Goal: Task Accomplishment & Management: Manage account settings

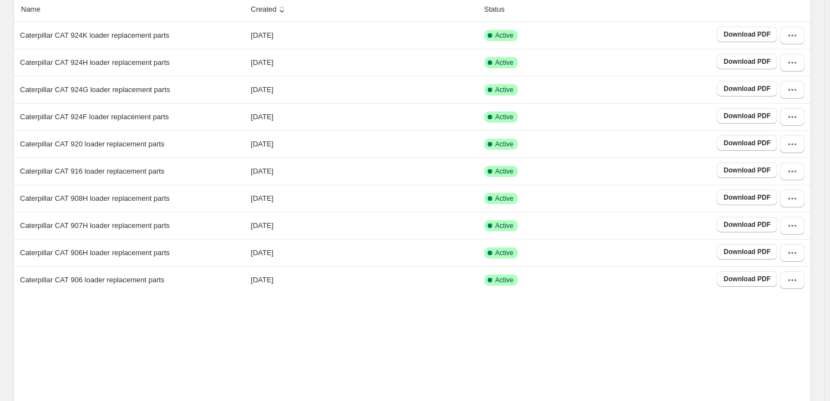
scroll to position [201, 0]
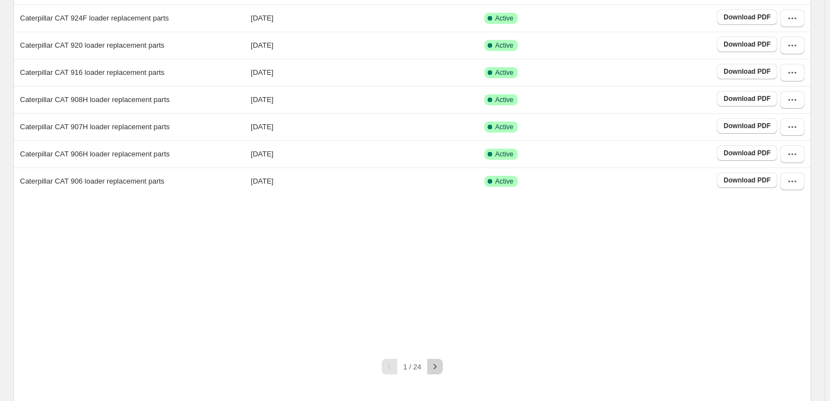
click at [435, 364] on icon "button" at bounding box center [435, 366] width 11 height 11
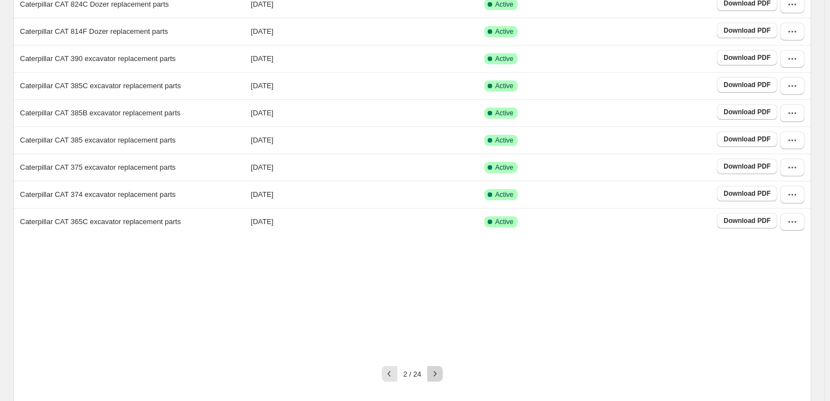
scroll to position [173, 0]
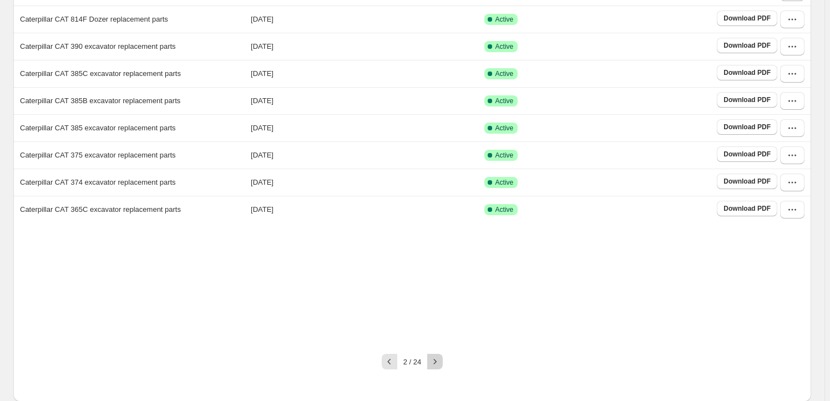
click at [440, 369] on button "button" at bounding box center [435, 362] width 16 height 16
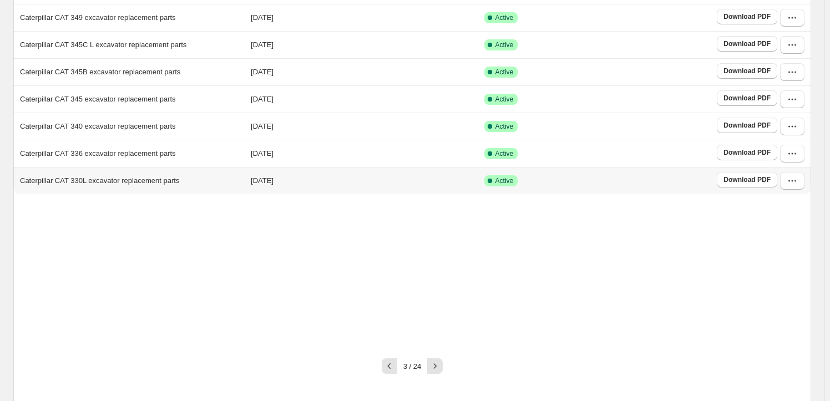
scroll to position [206, 0]
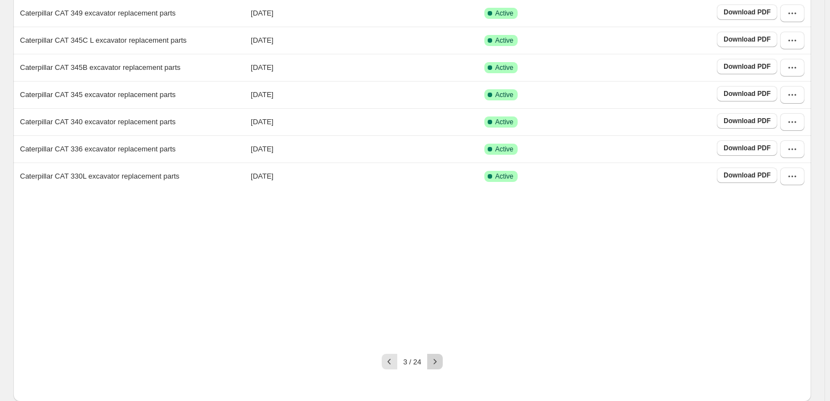
click at [441, 362] on icon "button" at bounding box center [435, 361] width 11 height 11
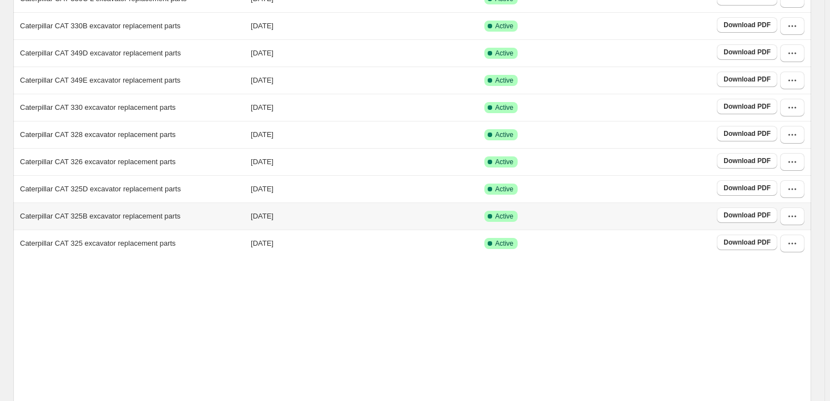
scroll to position [151, 0]
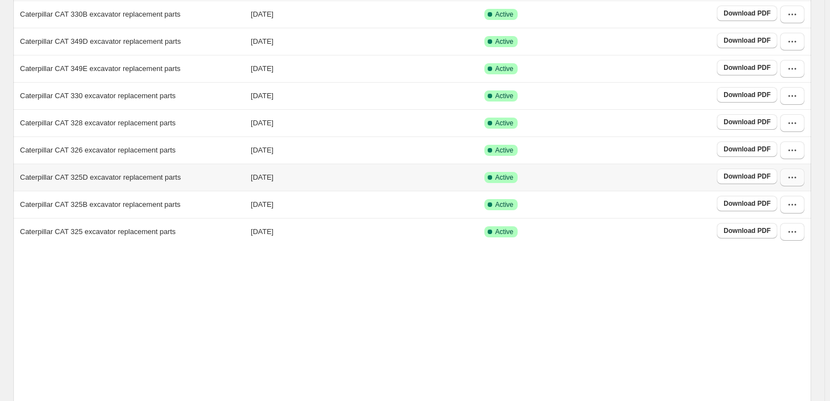
click at [798, 176] on icon "button" at bounding box center [792, 177] width 11 height 11
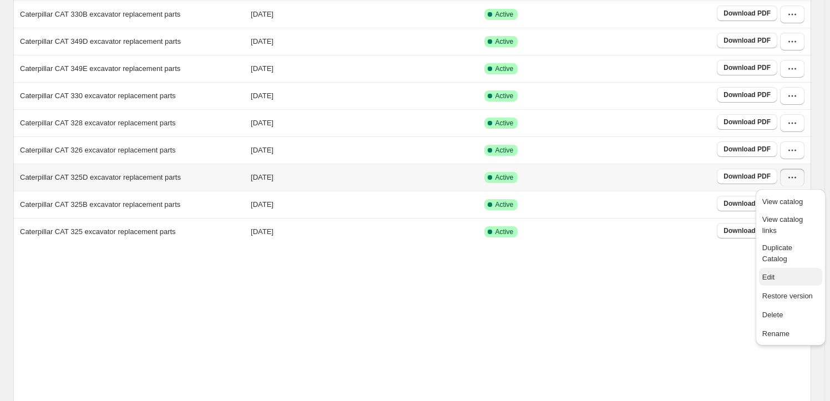
click at [792, 272] on span "Edit" at bounding box center [791, 277] width 57 height 11
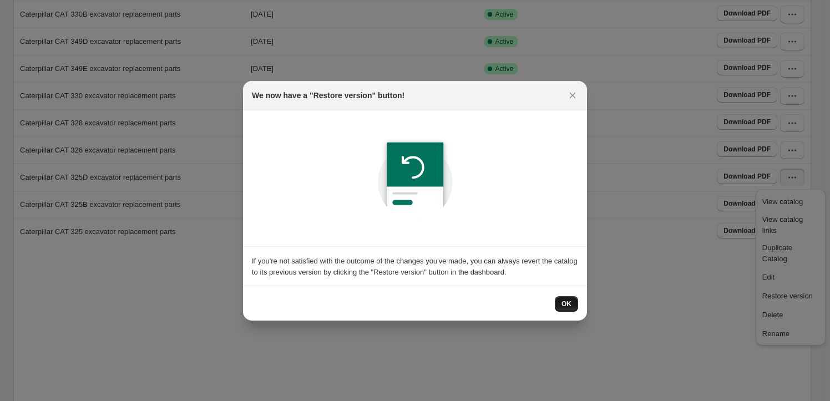
click at [563, 306] on span "OK" at bounding box center [567, 304] width 10 height 9
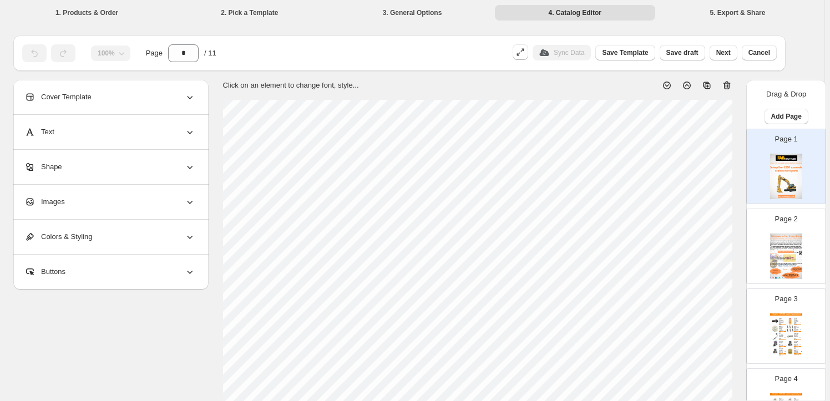
click at [134, 202] on div "Images" at bounding box center [109, 202] width 171 height 34
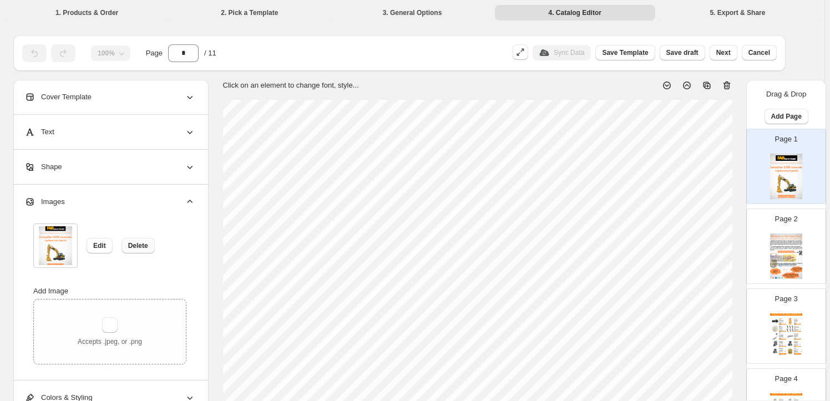
click at [143, 245] on span "Delete" at bounding box center [138, 245] width 20 height 9
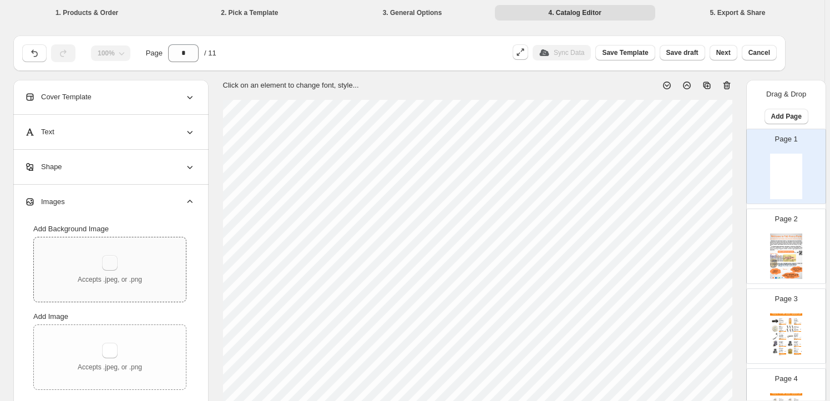
click at [114, 266] on button "button" at bounding box center [110, 263] width 16 height 16
type input "**********"
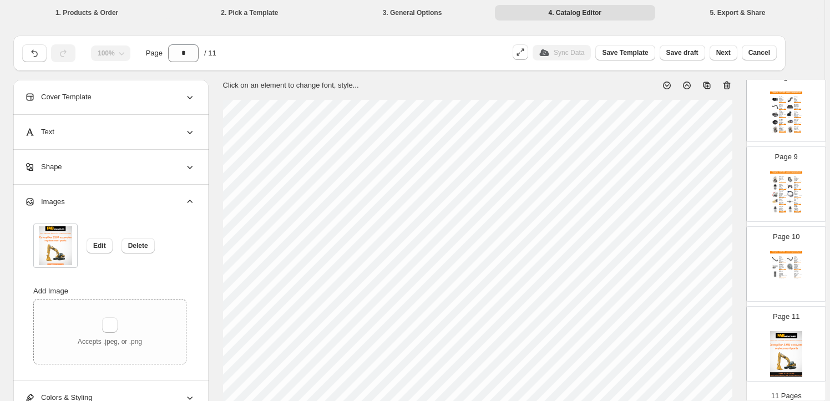
scroll to position [630, 0]
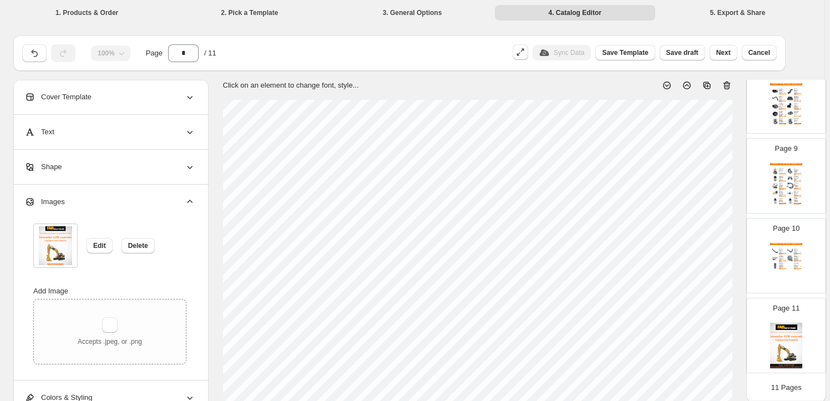
click at [783, 340] on img at bounding box center [786, 346] width 32 height 46
type input "**"
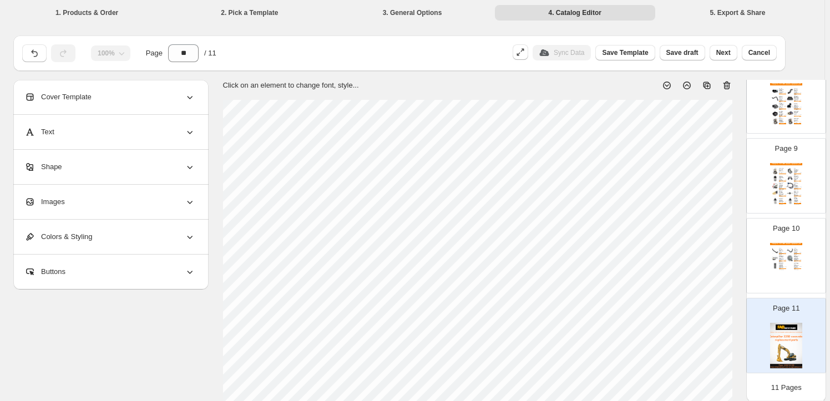
click at [95, 200] on div "Images" at bounding box center [109, 202] width 171 height 34
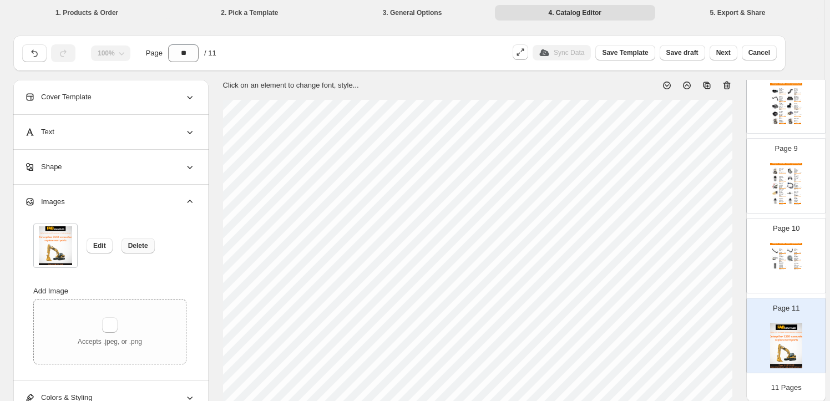
click at [136, 249] on span "Delete" at bounding box center [138, 245] width 20 height 9
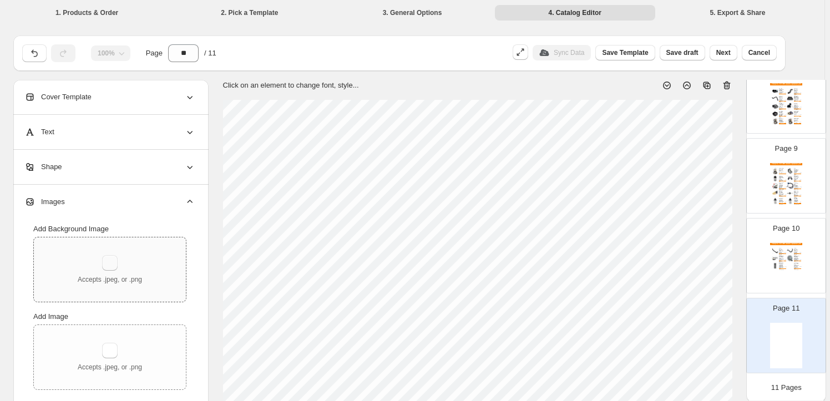
click at [118, 259] on button "button" at bounding box center [110, 263] width 16 height 16
type input "**********"
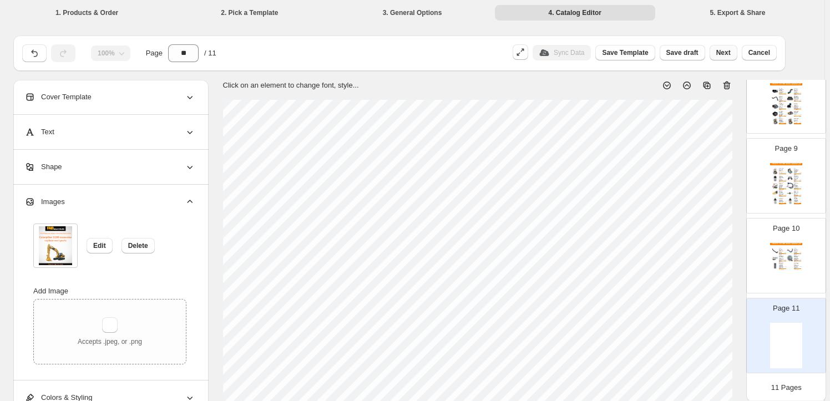
click at [728, 60] on button "Next" at bounding box center [724, 53] width 28 height 16
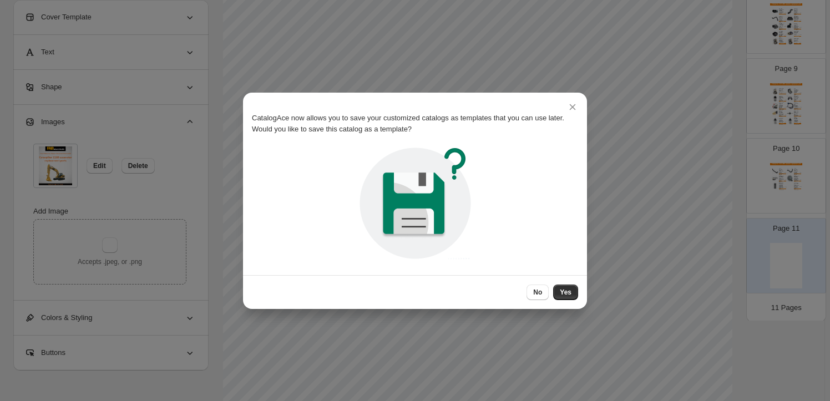
scroll to position [0, 0]
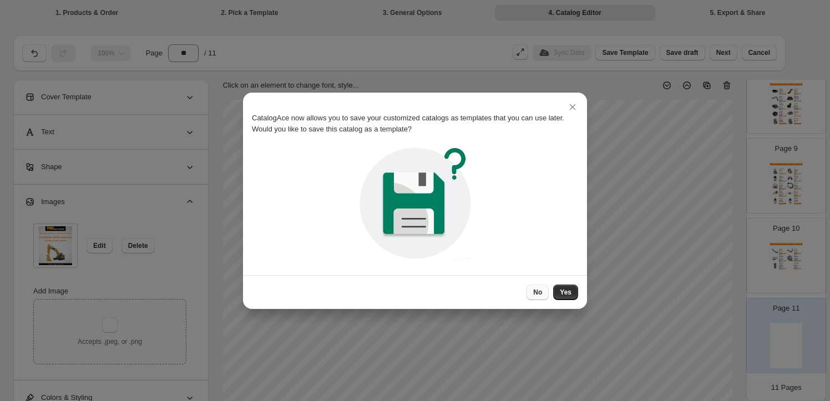
click at [534, 285] on button "No" at bounding box center [538, 293] width 22 height 16
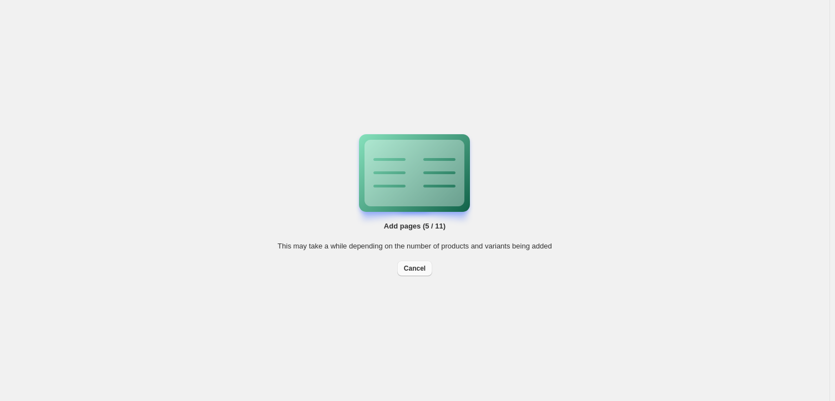
click at [410, 267] on span "Cancel" at bounding box center [415, 268] width 22 height 9
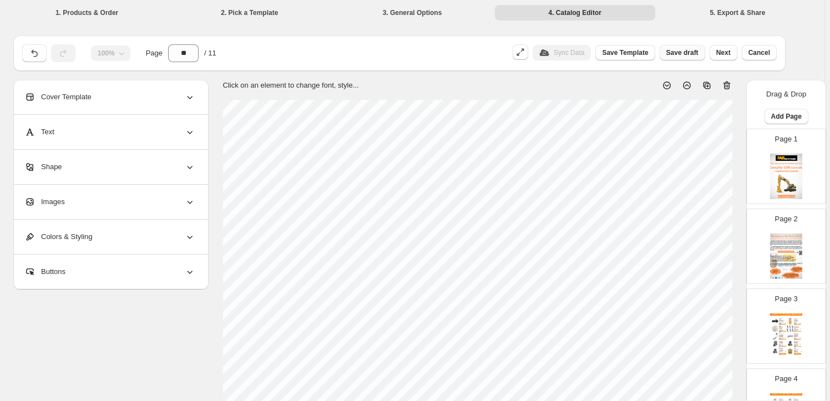
click at [690, 54] on span "Save draft" at bounding box center [683, 52] width 32 height 9
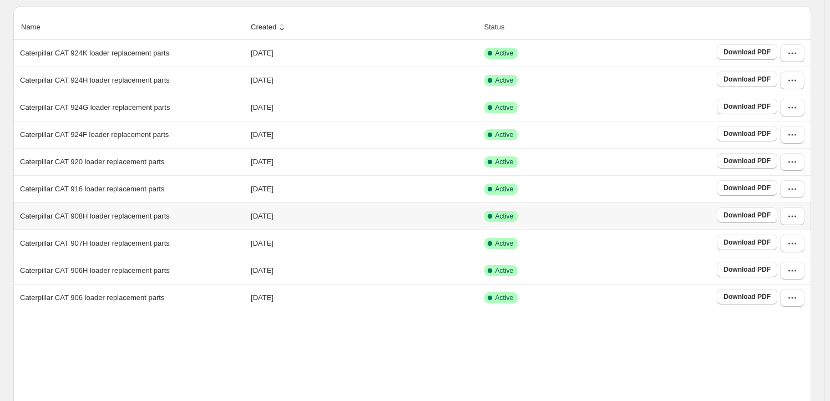
scroll to position [206, 0]
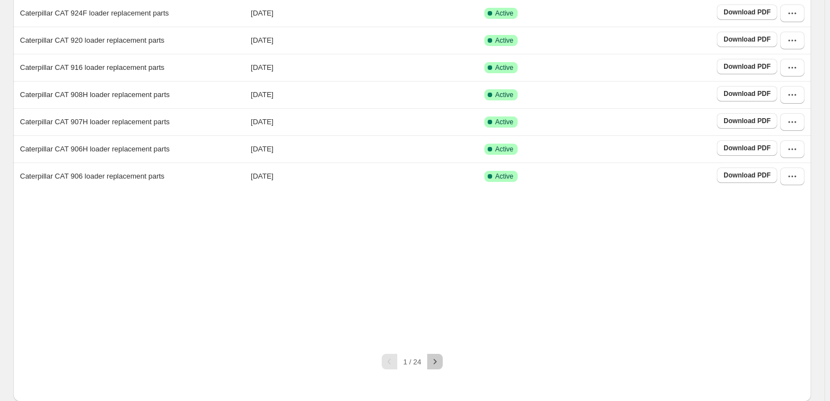
click at [435, 357] on icon "button" at bounding box center [435, 361] width 11 height 11
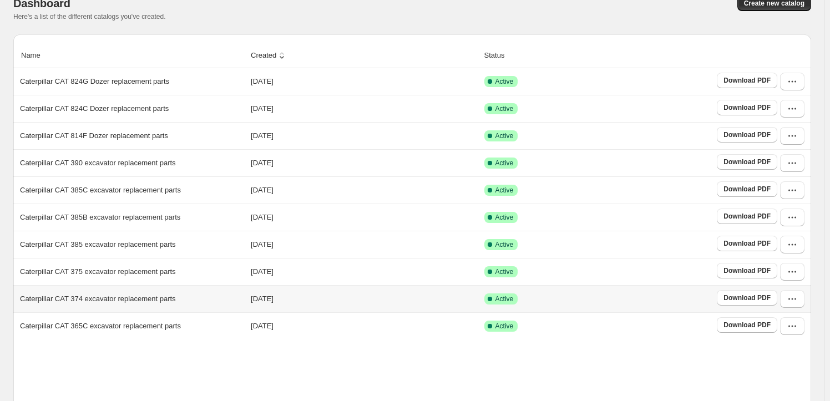
scroll to position [173, 0]
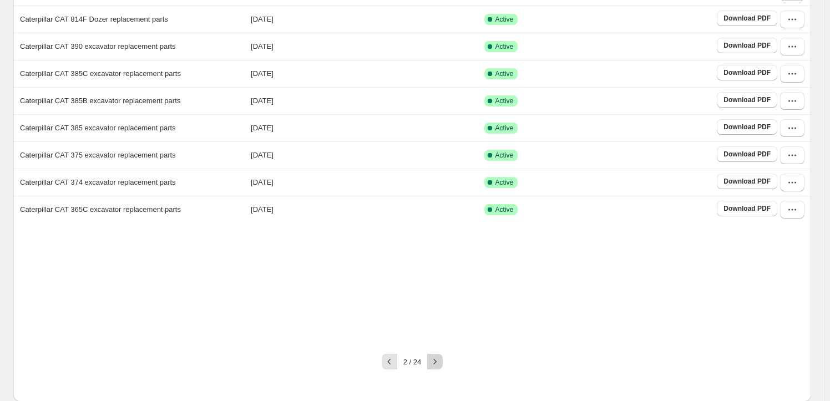
click at [437, 360] on icon "button" at bounding box center [435, 361] width 11 height 11
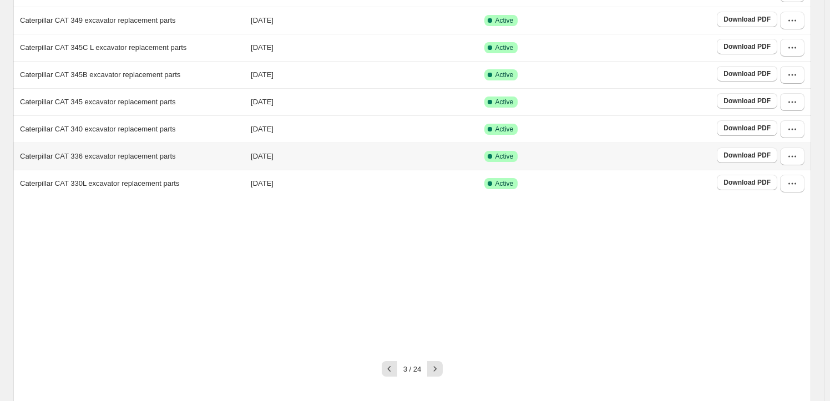
scroll to position [206, 0]
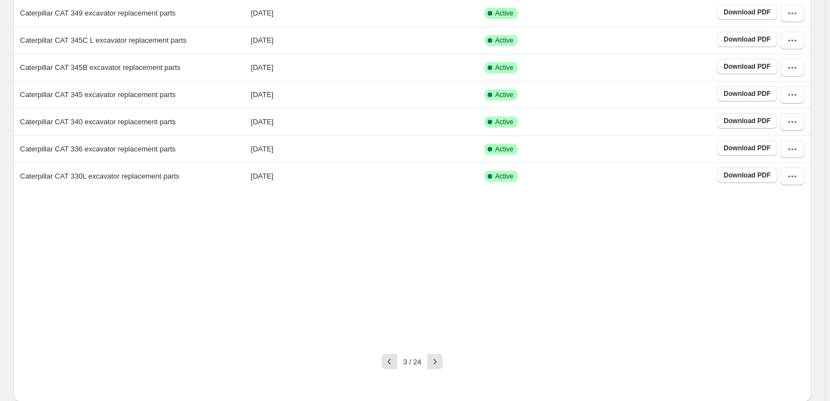
click at [437, 360] on icon "button" at bounding box center [435, 361] width 11 height 11
click at [797, 120] on icon "button" at bounding box center [792, 122] width 11 height 11
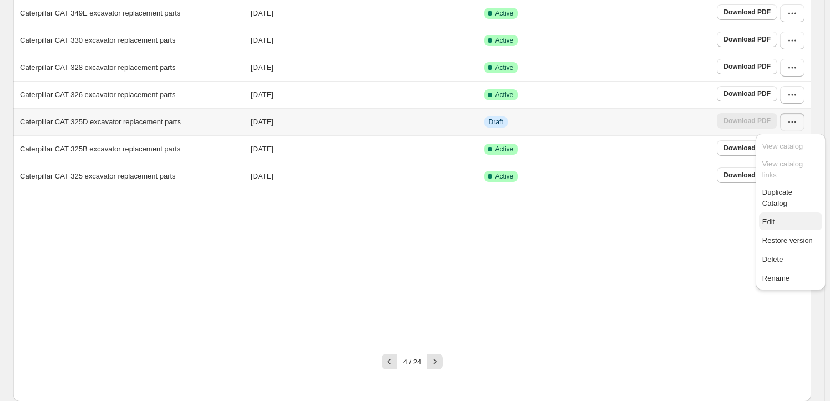
click at [778, 216] on span "Edit" at bounding box center [791, 221] width 57 height 11
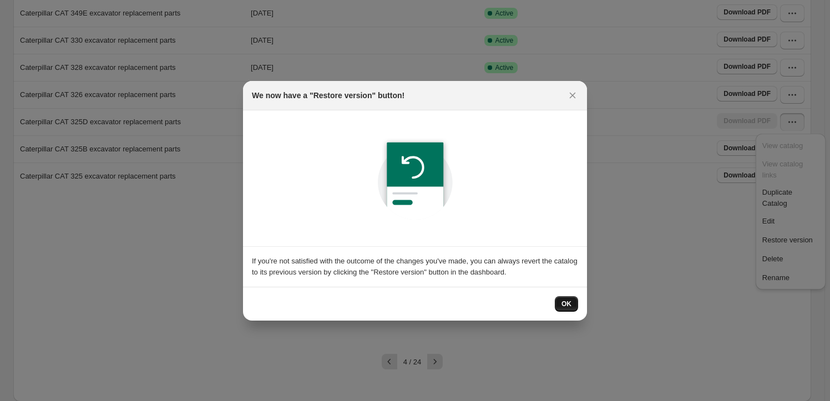
click at [570, 309] on button "OK" at bounding box center [566, 304] width 23 height 16
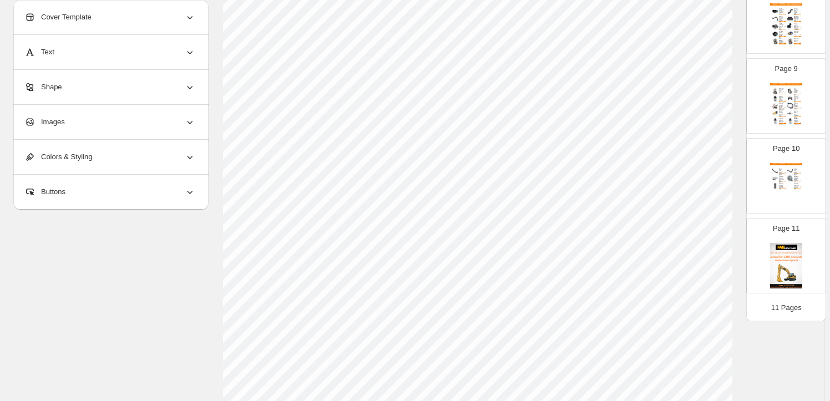
scroll to position [0, 0]
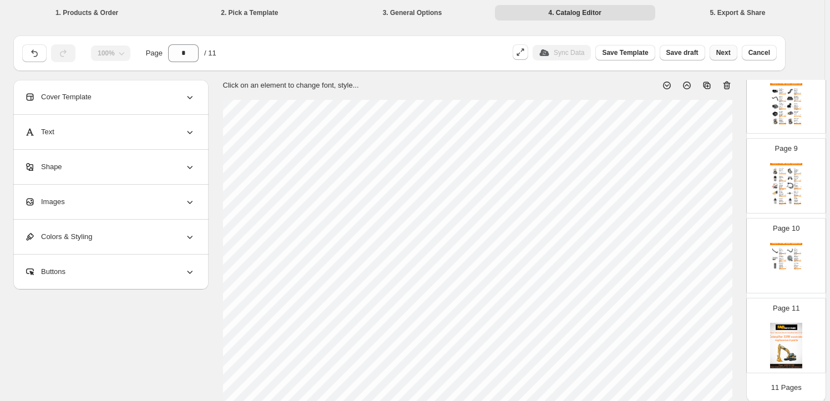
click at [723, 54] on span "Next" at bounding box center [723, 52] width 14 height 9
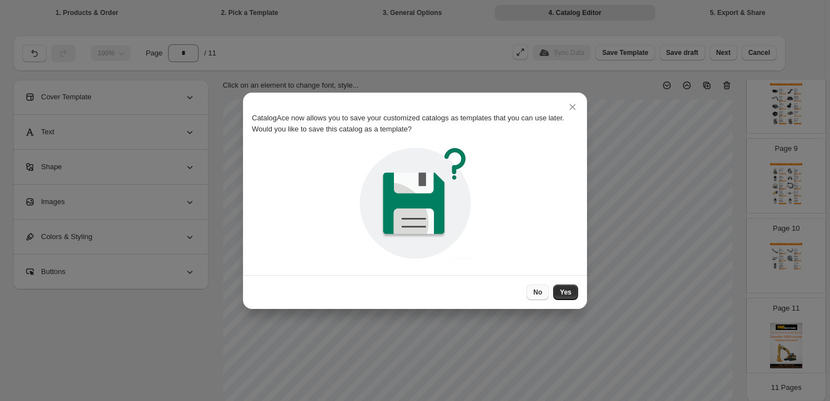
click at [538, 290] on span "No" at bounding box center [537, 292] width 9 height 9
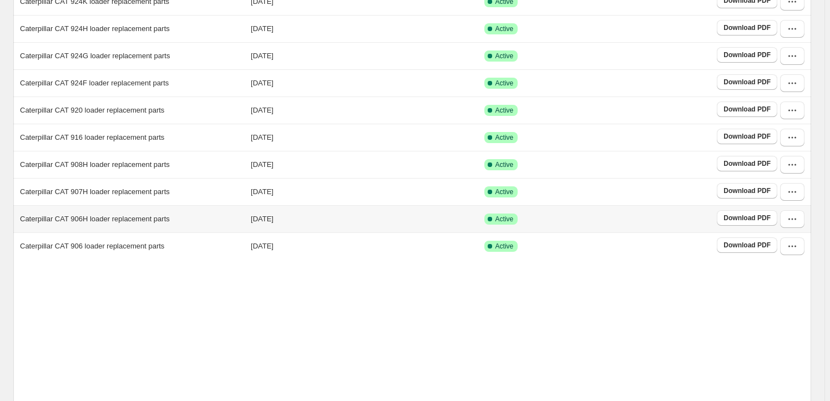
scroll to position [206, 0]
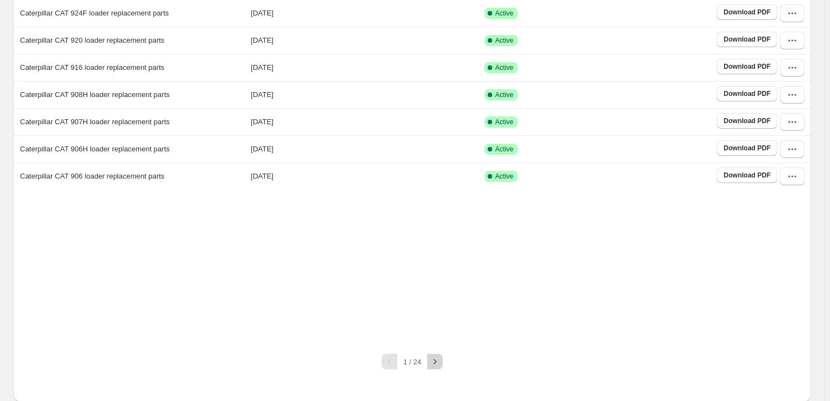
click at [441, 364] on icon "button" at bounding box center [435, 361] width 11 height 11
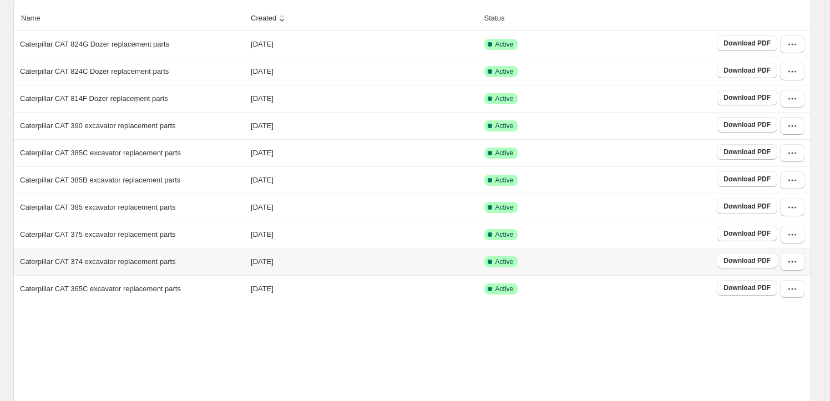
scroll to position [173, 0]
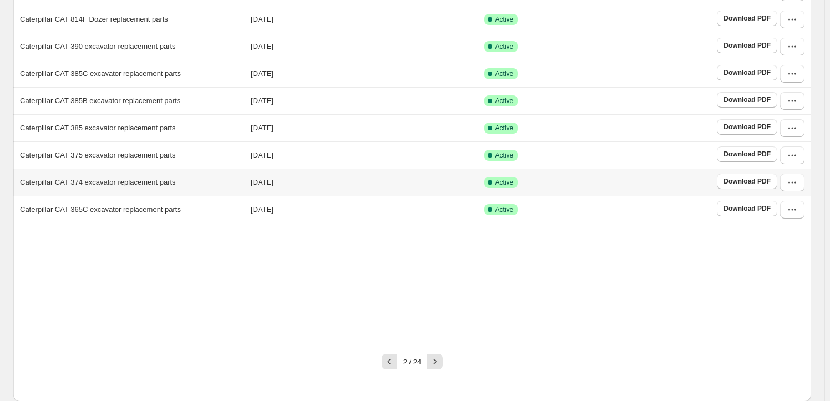
click at [440, 361] on icon "button" at bounding box center [435, 361] width 11 height 11
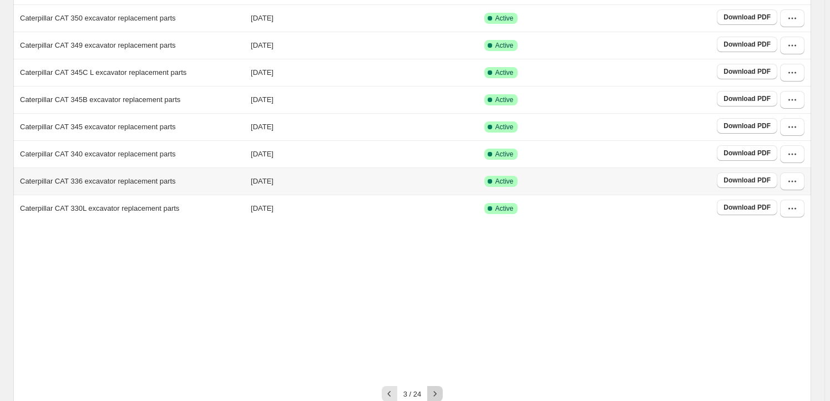
scroll to position [206, 0]
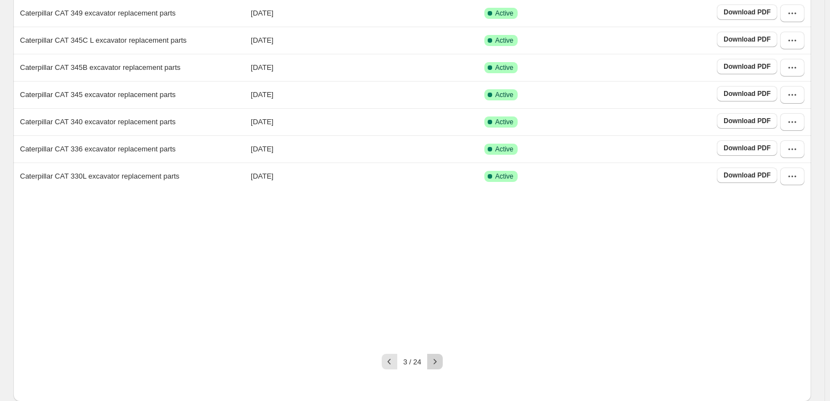
click at [439, 357] on icon "button" at bounding box center [435, 361] width 11 height 11
click at [796, 122] on icon "button" at bounding box center [796, 123] width 2 height 2
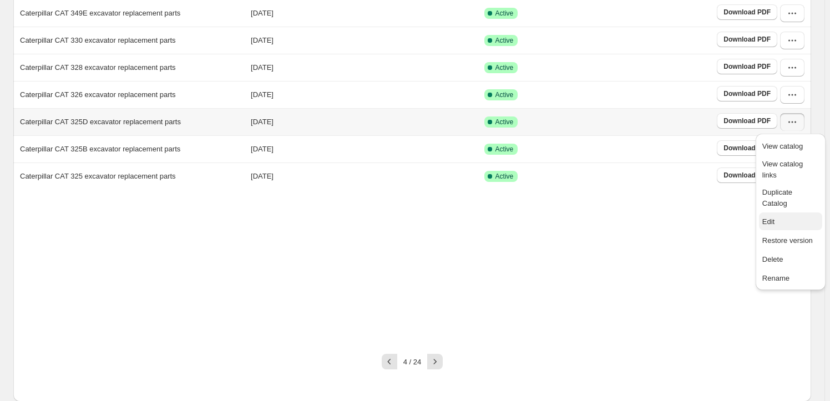
click at [779, 216] on span "Edit" at bounding box center [791, 221] width 57 height 11
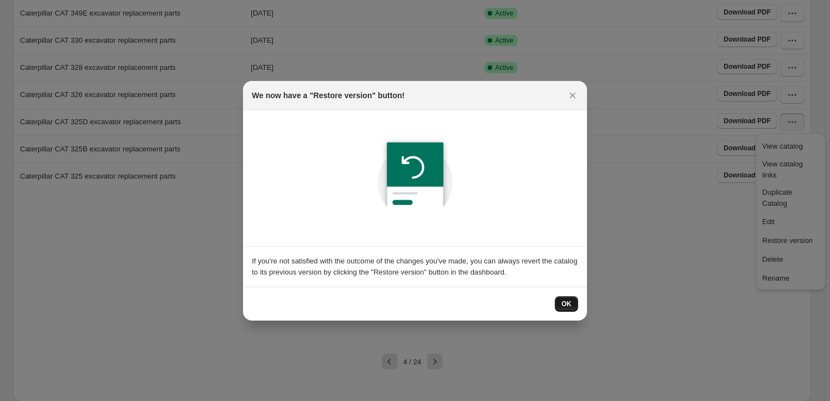
click at [563, 305] on span "OK" at bounding box center [567, 304] width 10 height 9
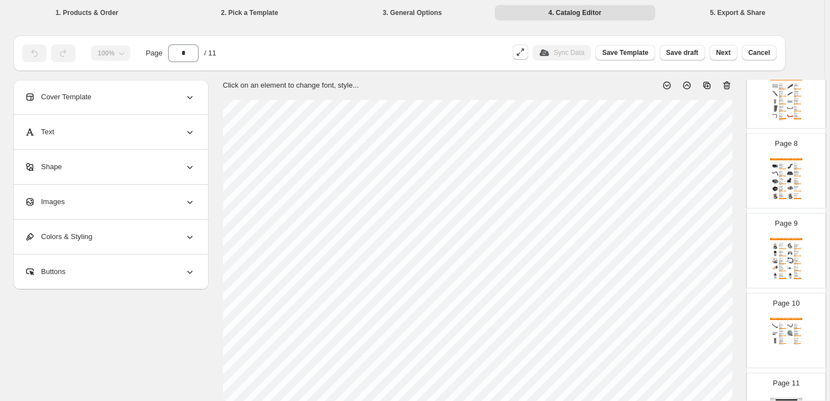
scroll to position [630, 0]
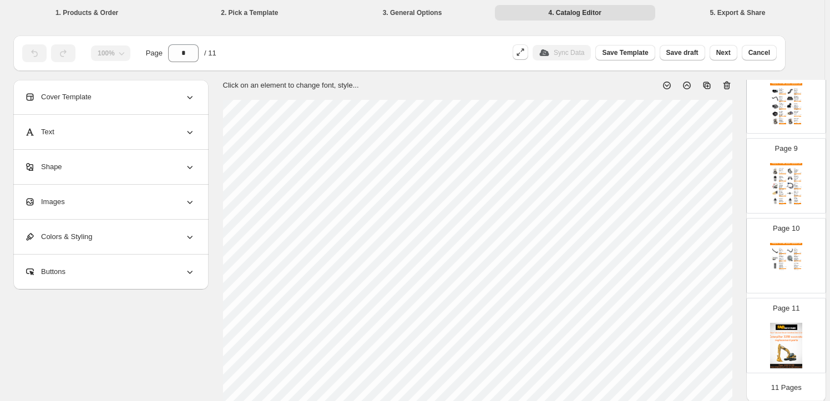
click at [777, 325] on img at bounding box center [786, 346] width 32 height 46
type input "**"
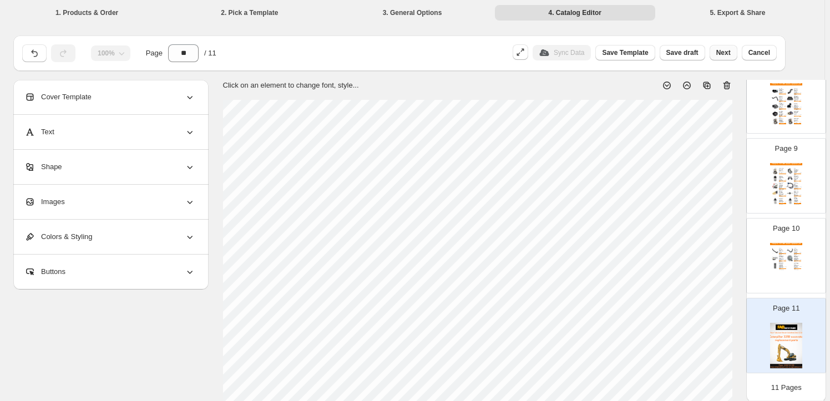
click at [730, 57] on span "Next" at bounding box center [723, 52] width 14 height 9
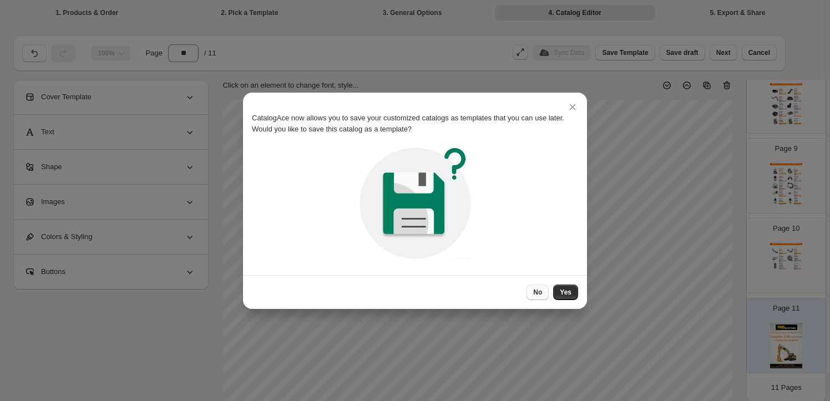
click at [539, 292] on span "No" at bounding box center [537, 292] width 9 height 9
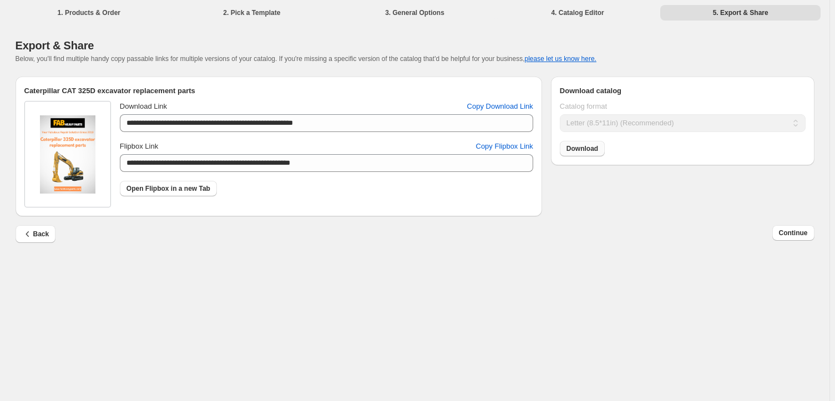
click at [586, 150] on span "Download" at bounding box center [583, 148] width 32 height 9
click at [799, 236] on span "Continue" at bounding box center [793, 233] width 29 height 9
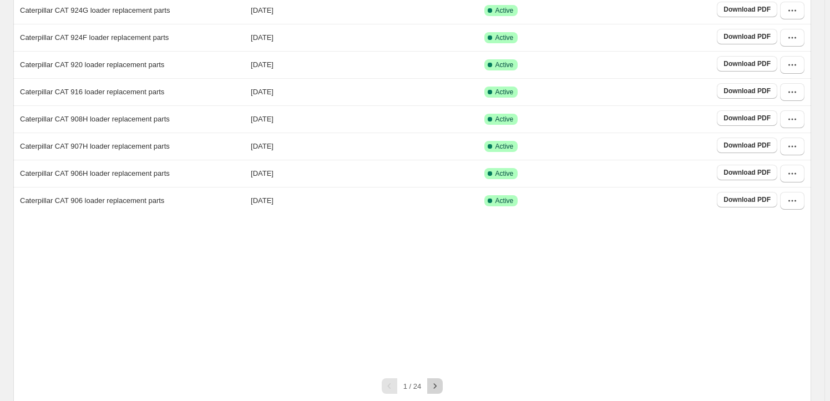
scroll to position [206, 0]
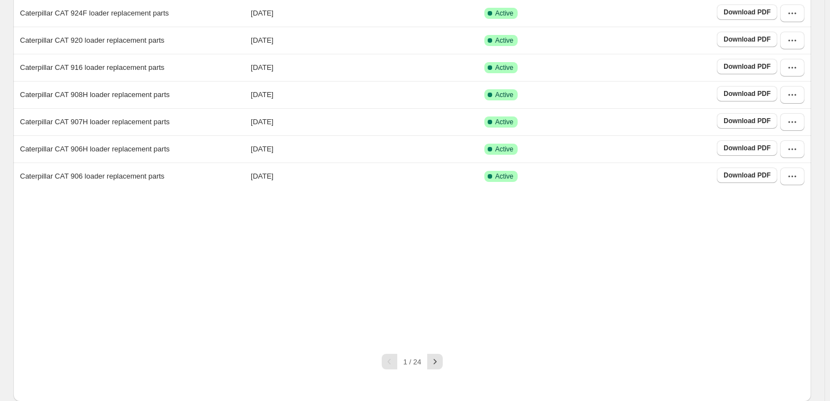
click at [433, 364] on icon "button" at bounding box center [435, 361] width 11 height 11
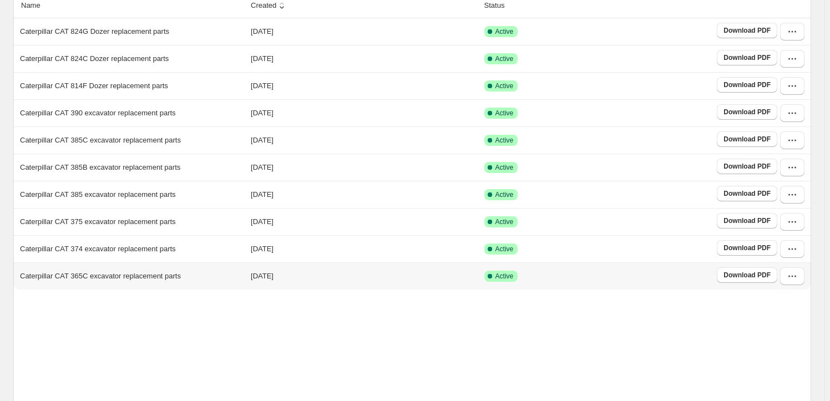
scroll to position [173, 0]
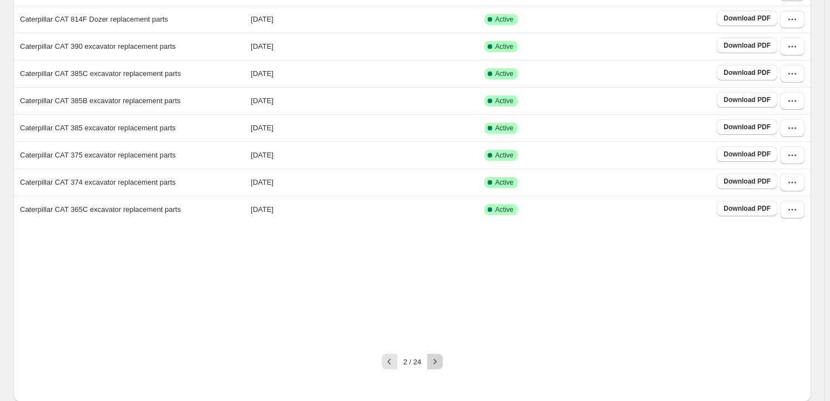
click at [441, 362] on icon "button" at bounding box center [435, 361] width 11 height 11
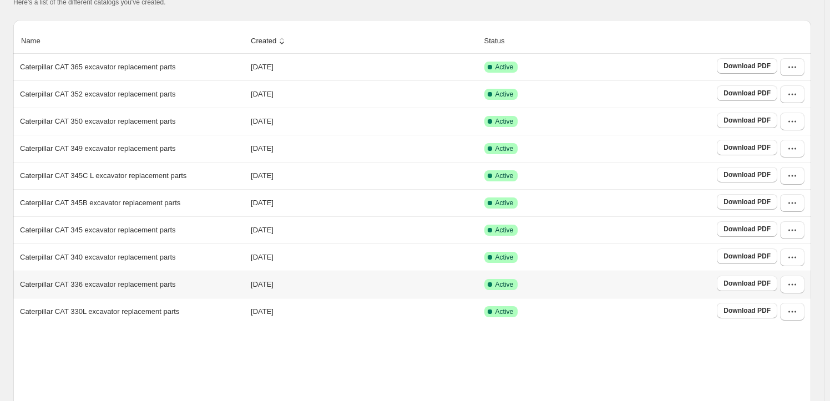
scroll to position [201, 0]
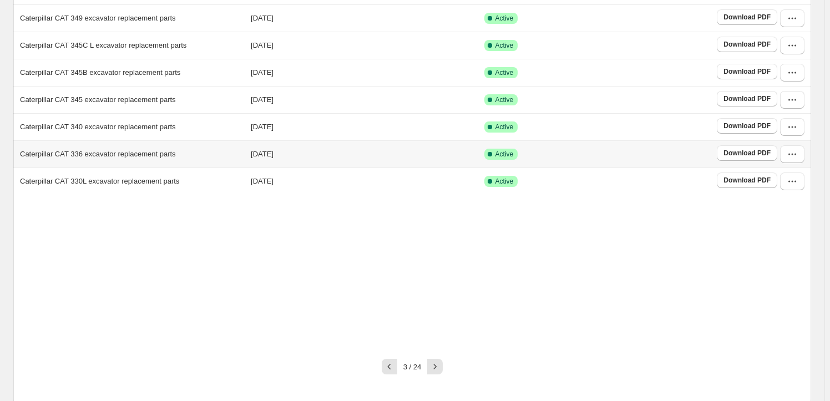
click at [441, 364] on icon "button" at bounding box center [435, 366] width 11 height 11
click at [796, 100] on icon "button" at bounding box center [796, 100] width 2 height 2
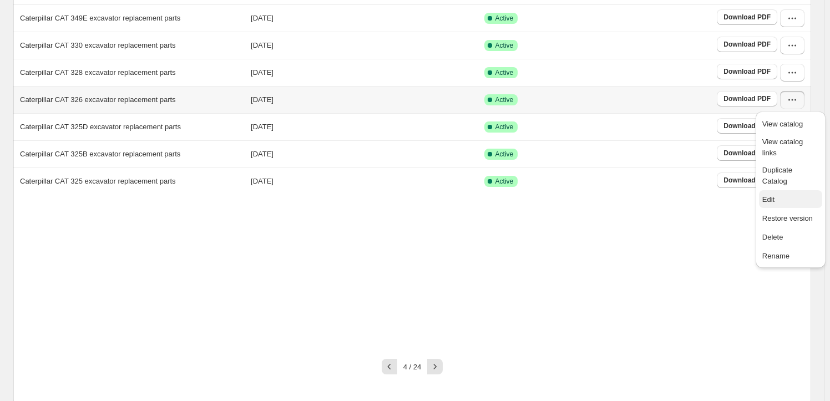
click at [780, 194] on span "Edit" at bounding box center [791, 199] width 57 height 11
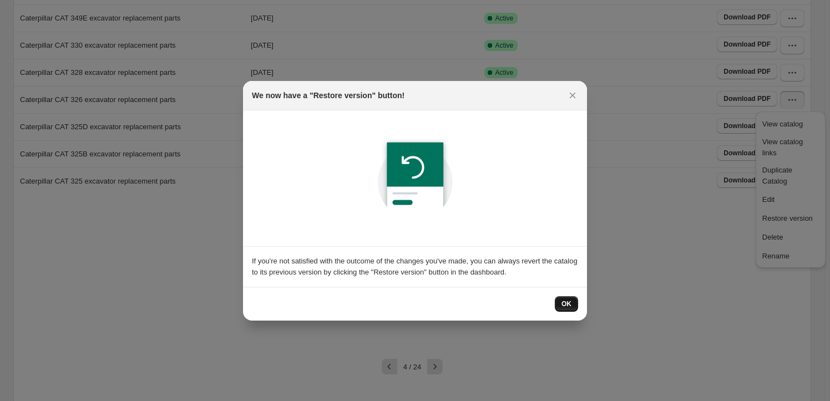
click at [557, 304] on button "OK" at bounding box center [566, 304] width 23 height 16
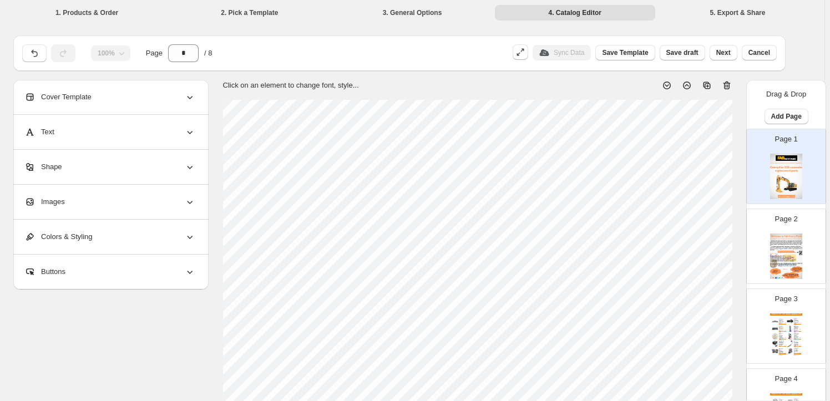
click at [105, 194] on div "Images" at bounding box center [109, 202] width 171 height 34
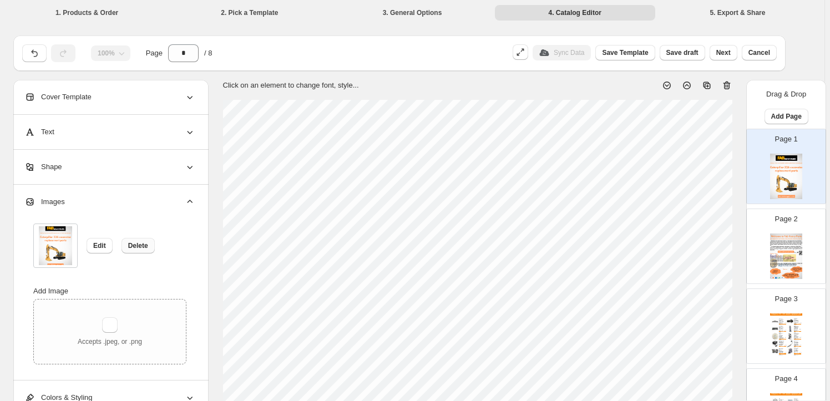
click at [132, 250] on button "Delete" at bounding box center [138, 246] width 33 height 16
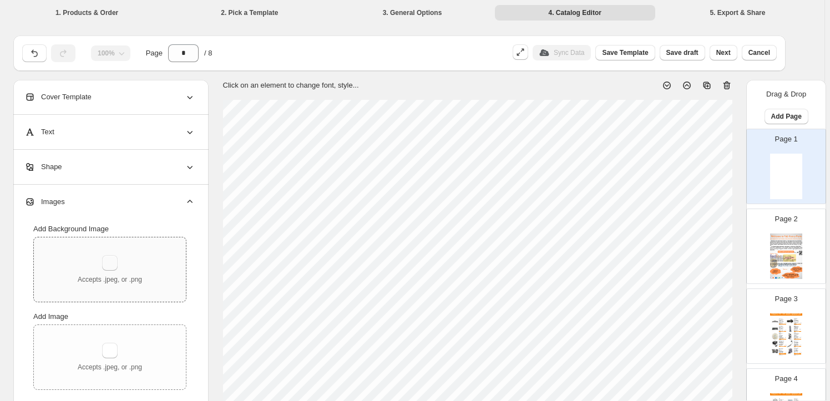
click at [117, 267] on button "button" at bounding box center [110, 263] width 16 height 16
type input "**********"
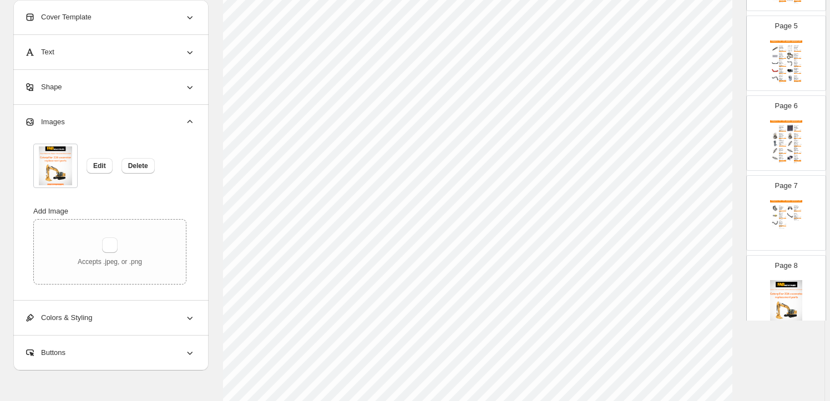
scroll to position [391, 0]
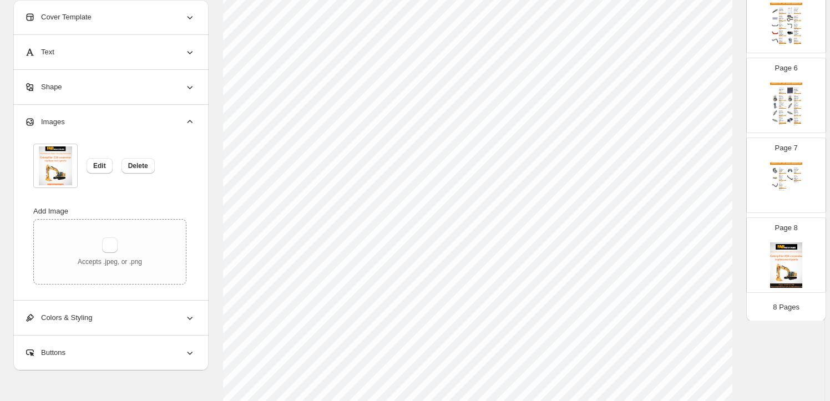
click at [784, 244] on img at bounding box center [786, 266] width 32 height 46
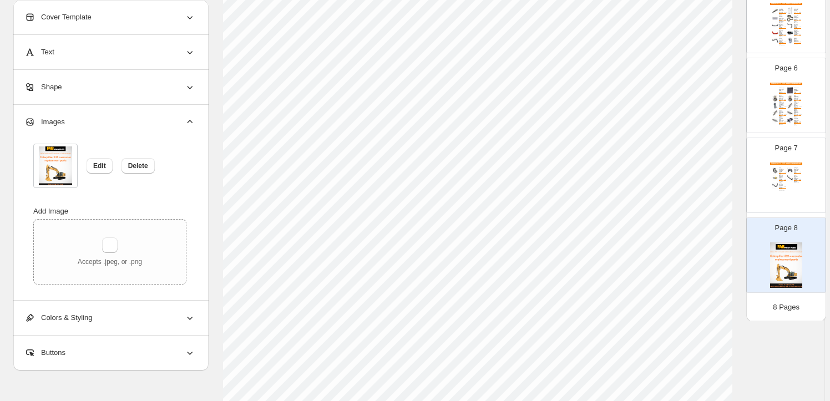
type input "*"
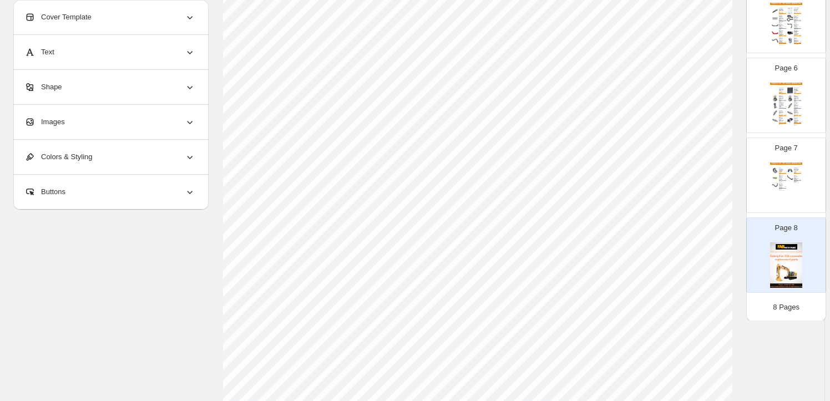
click at [86, 125] on div "Images" at bounding box center [109, 122] width 171 height 34
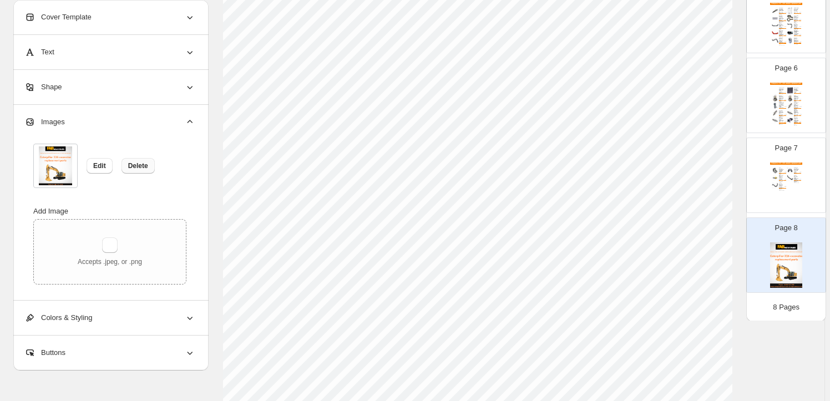
click at [141, 165] on span "Delete" at bounding box center [138, 165] width 20 height 9
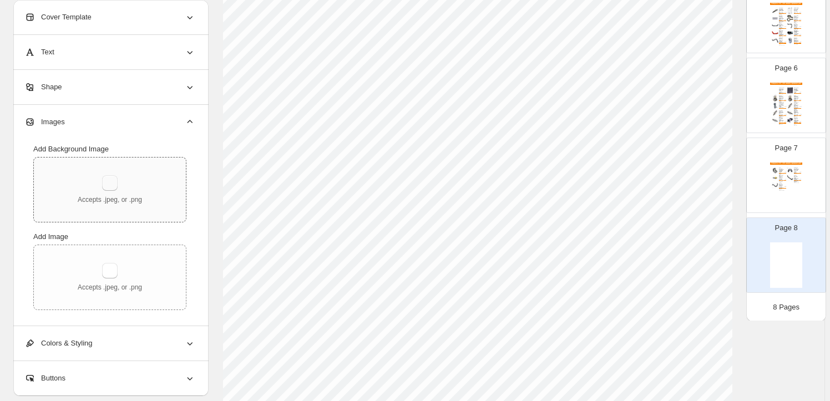
click at [111, 176] on button "button" at bounding box center [110, 183] width 16 height 16
type input "**********"
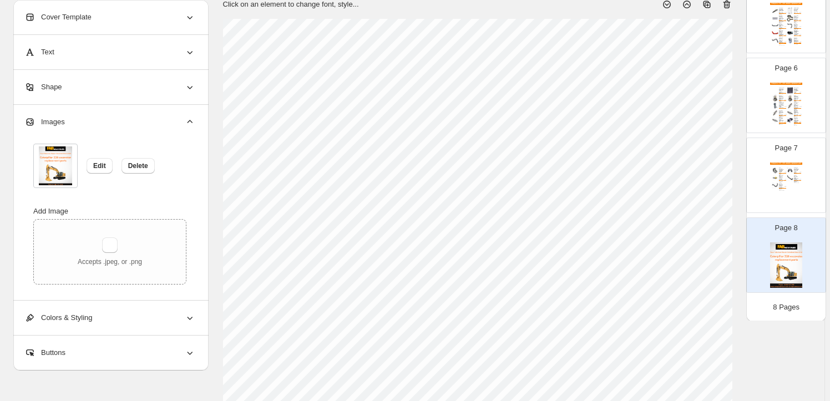
scroll to position [0, 0]
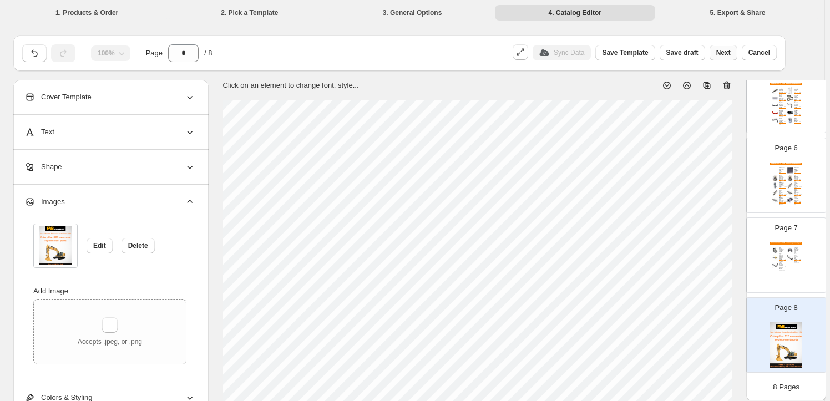
click at [731, 56] on span "Next" at bounding box center [723, 52] width 14 height 9
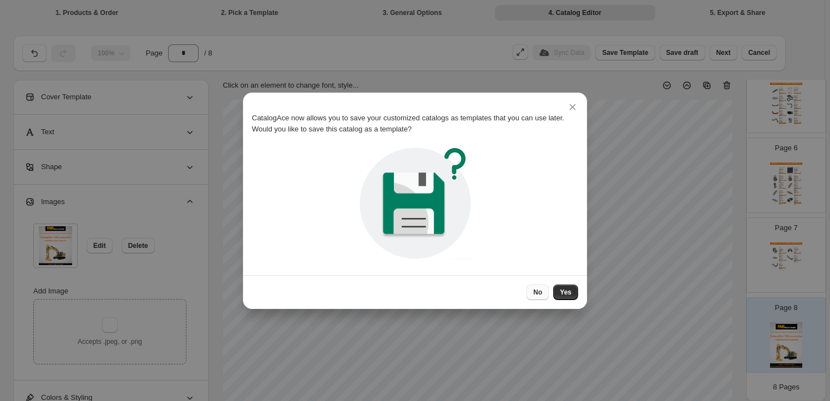
click at [537, 292] on span "No" at bounding box center [537, 292] width 9 height 9
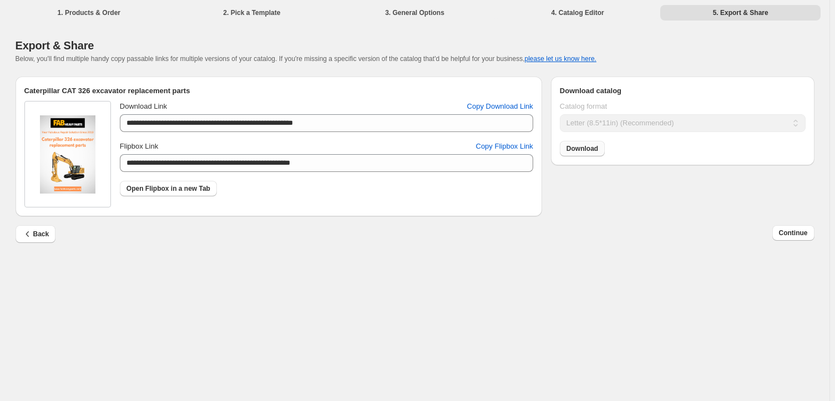
click at [572, 148] on span "Download" at bounding box center [583, 148] width 32 height 9
click at [790, 229] on span "Continue" at bounding box center [793, 233] width 29 height 9
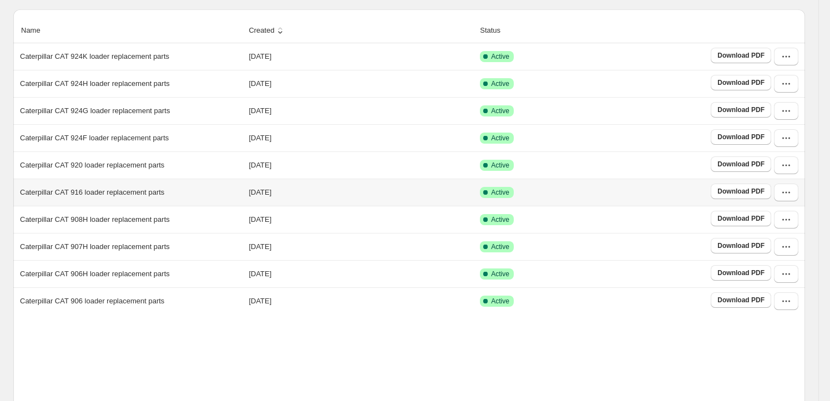
scroll to position [206, 0]
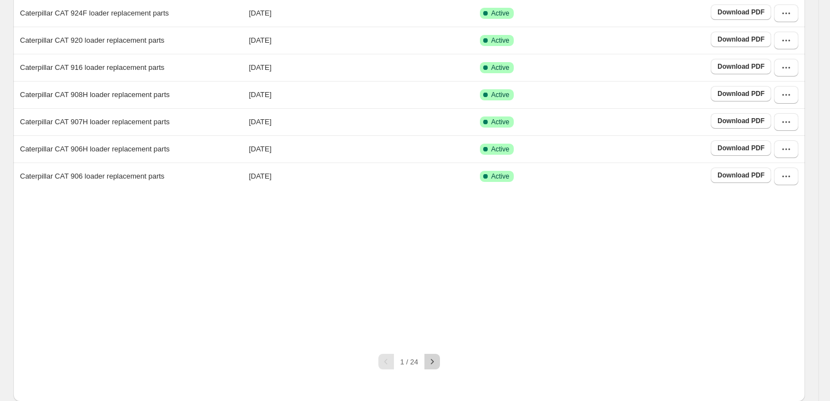
click at [433, 365] on icon "button" at bounding box center [432, 361] width 11 height 11
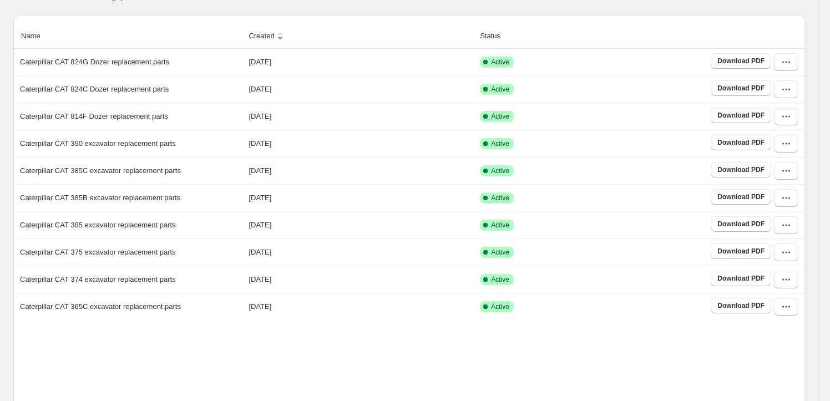
scroll to position [173, 0]
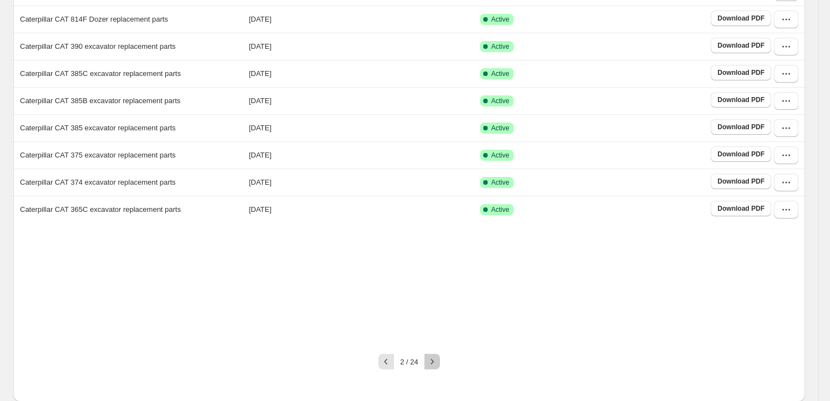
click at [436, 367] on button "button" at bounding box center [433, 362] width 16 height 16
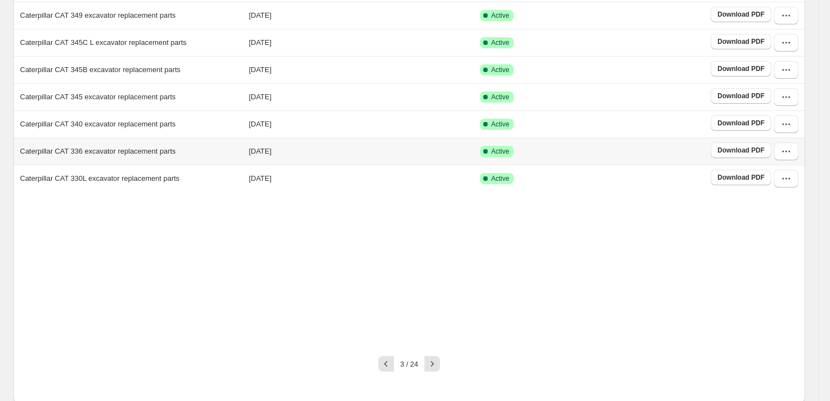
scroll to position [206, 0]
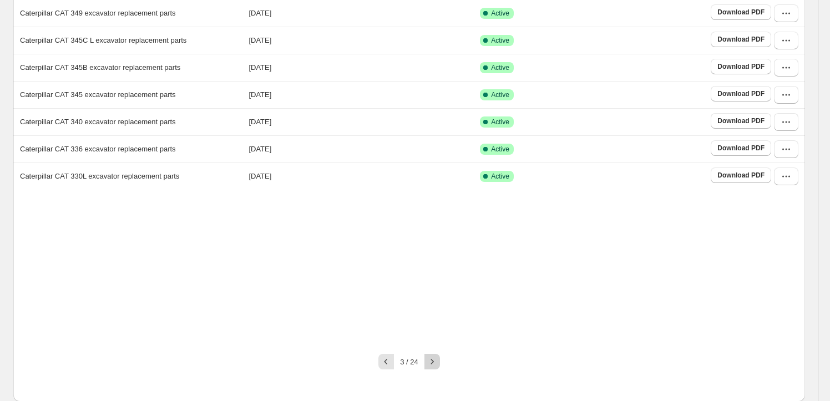
click at [437, 357] on icon "button" at bounding box center [432, 361] width 11 height 11
click at [789, 69] on icon "button" at bounding box center [786, 67] width 11 height 11
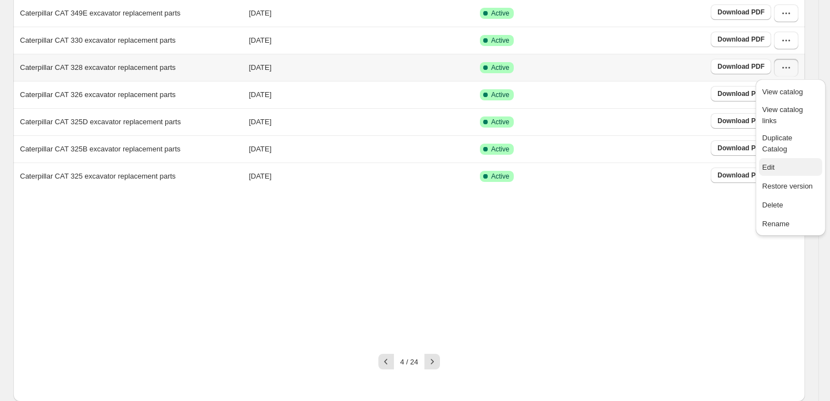
click at [788, 162] on span "Edit" at bounding box center [791, 167] width 57 height 11
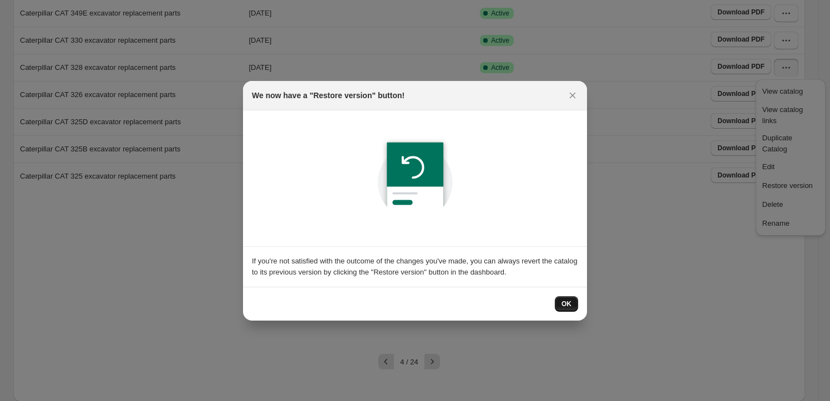
click at [574, 302] on button "OK" at bounding box center [566, 304] width 23 height 16
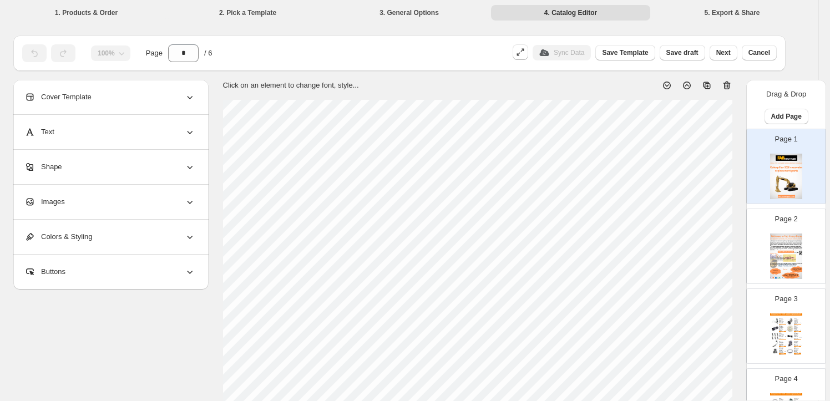
click at [88, 204] on div "Images" at bounding box center [109, 202] width 171 height 34
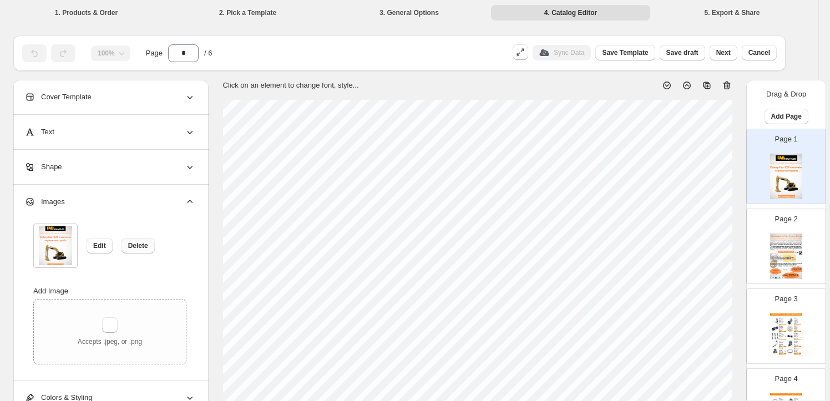
click at [134, 244] on span "Delete" at bounding box center [138, 245] width 20 height 9
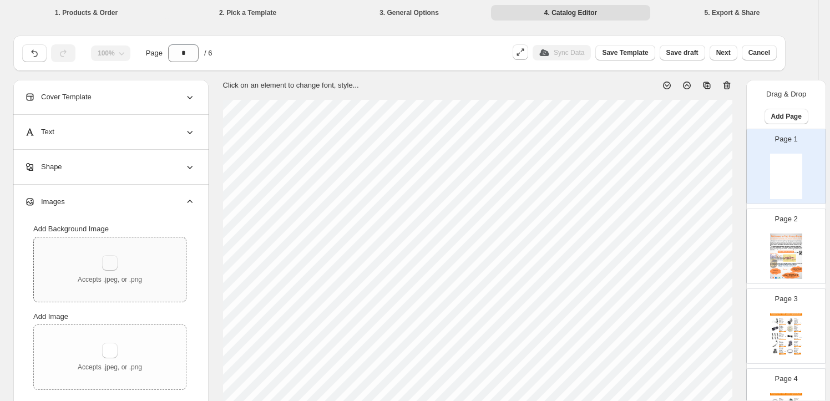
click at [111, 261] on button "button" at bounding box center [110, 263] width 16 height 16
type input "**********"
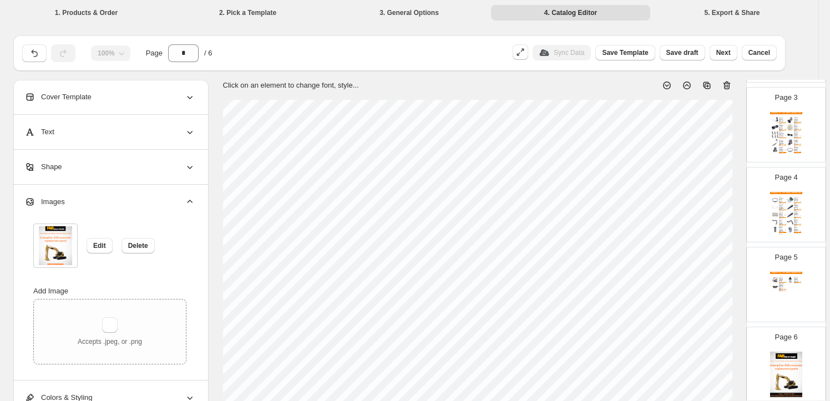
scroll to position [231, 0]
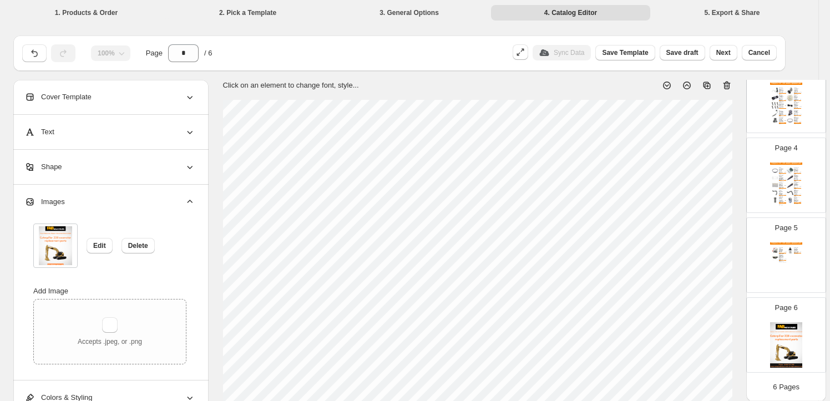
click at [786, 331] on img at bounding box center [786, 345] width 32 height 46
type input "*"
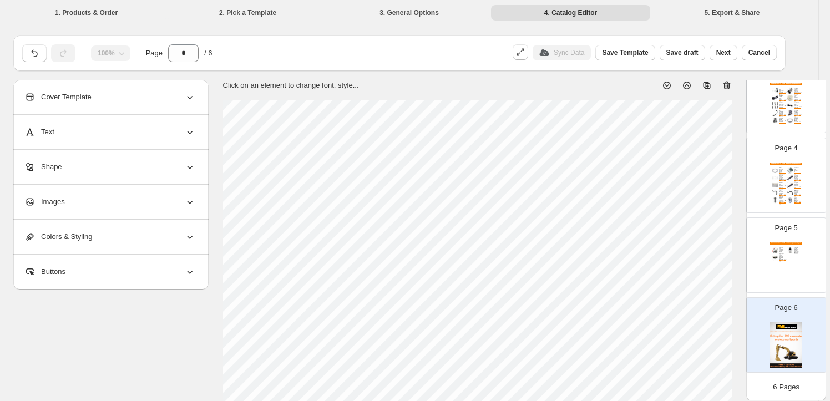
click at [92, 203] on div "Images" at bounding box center [109, 202] width 171 height 34
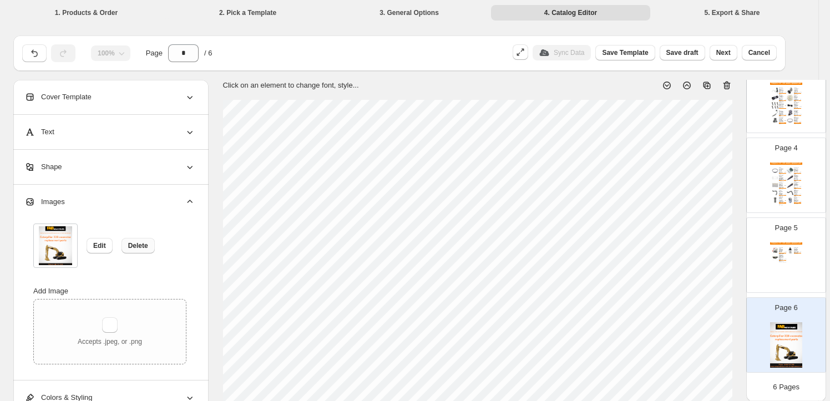
click at [140, 252] on button "Delete" at bounding box center [138, 246] width 33 height 16
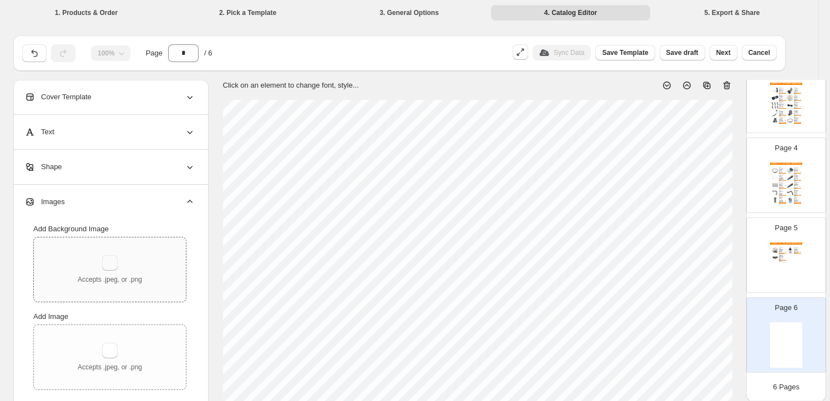
click at [112, 265] on button "button" at bounding box center [110, 263] width 16 height 16
type input "**********"
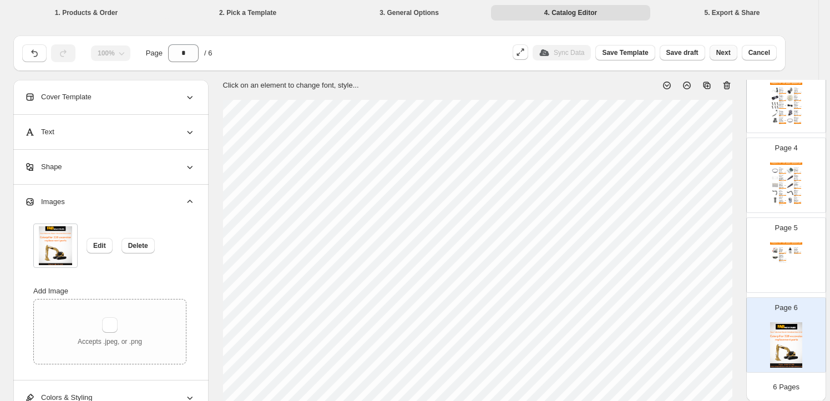
click at [725, 50] on span "Next" at bounding box center [723, 52] width 14 height 9
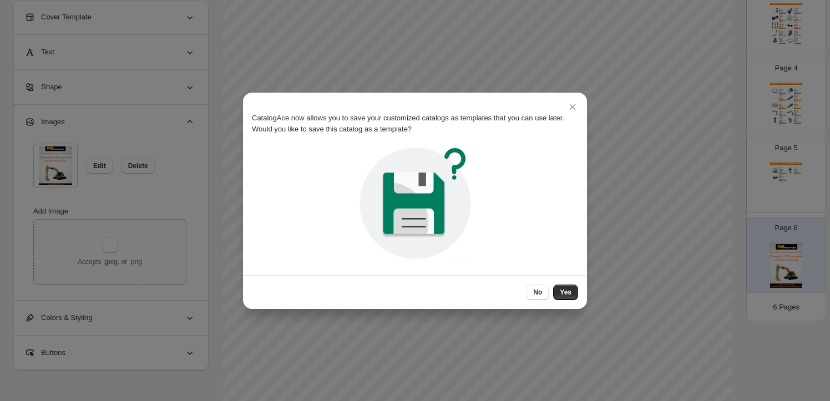
scroll to position [0, 0]
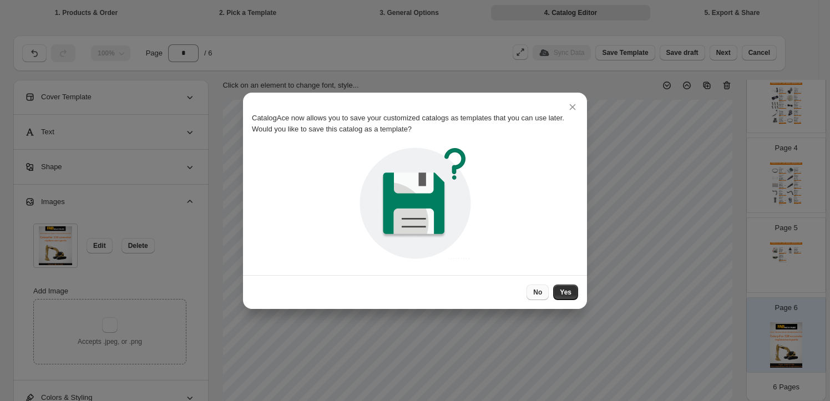
click at [538, 295] on span "No" at bounding box center [537, 292] width 9 height 9
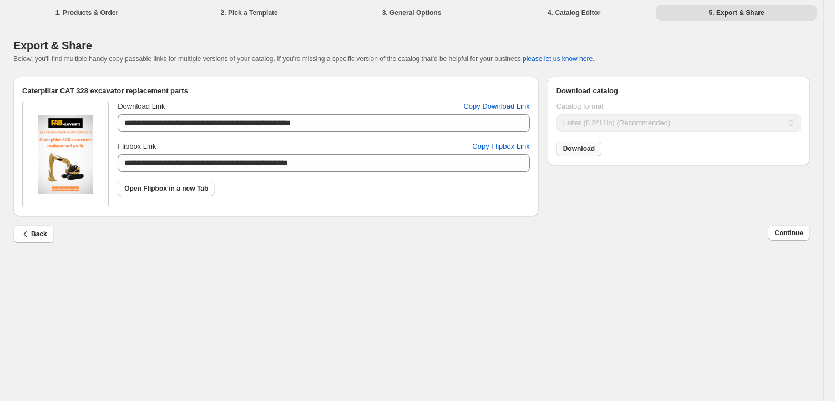
click at [585, 153] on span "Download" at bounding box center [579, 148] width 32 height 9
click at [774, 230] on button "Continue" at bounding box center [789, 233] width 42 height 16
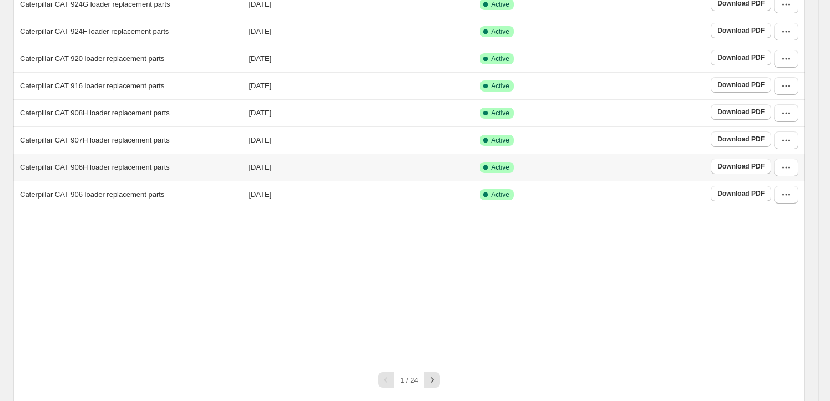
scroll to position [201, 0]
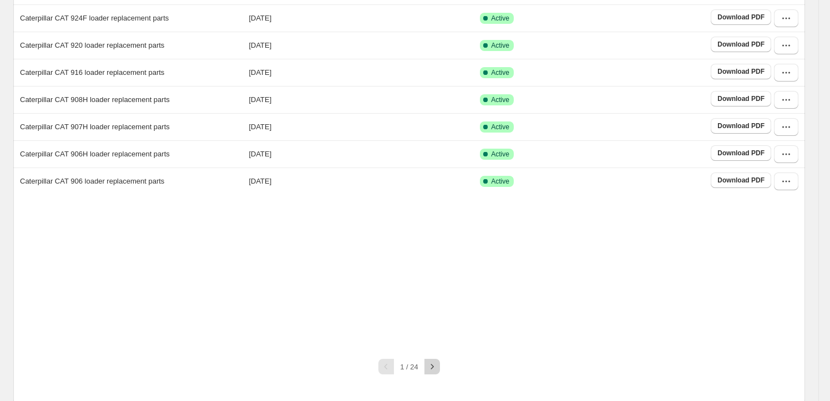
click at [435, 365] on icon "button" at bounding box center [432, 366] width 11 height 11
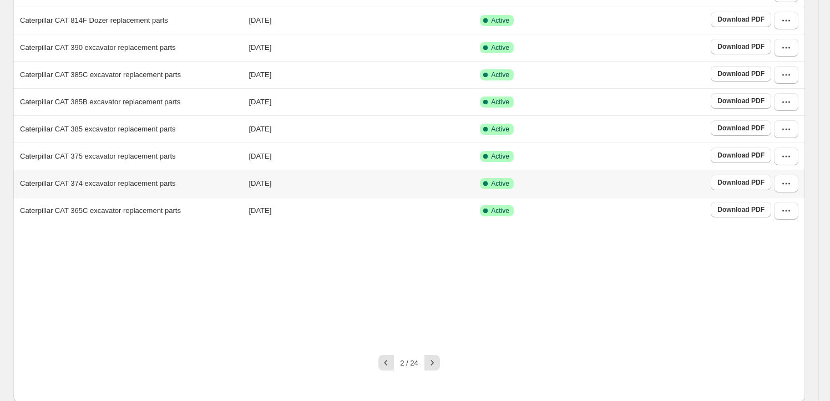
scroll to position [173, 0]
click at [435, 364] on icon "button" at bounding box center [432, 361] width 11 height 11
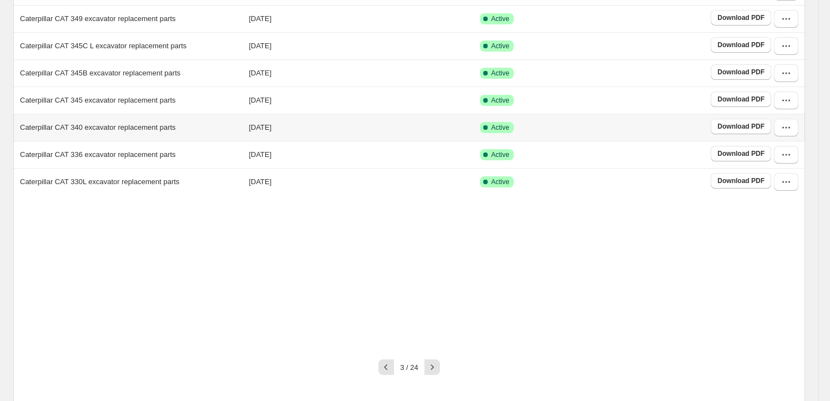
scroll to position [206, 0]
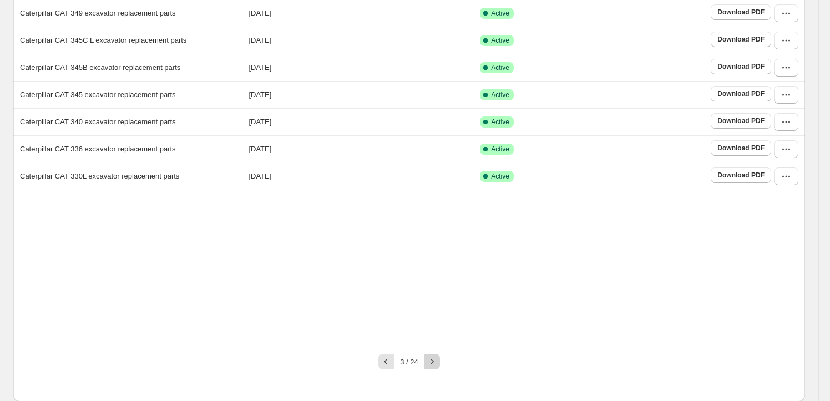
click at [435, 364] on icon "button" at bounding box center [432, 361] width 11 height 11
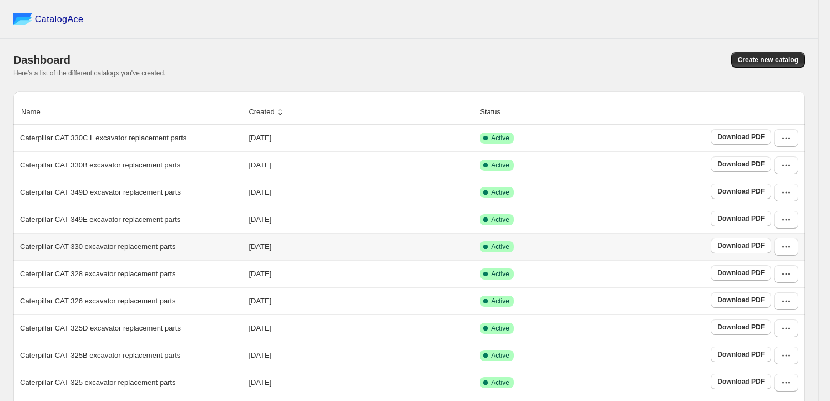
scroll to position [50, 0]
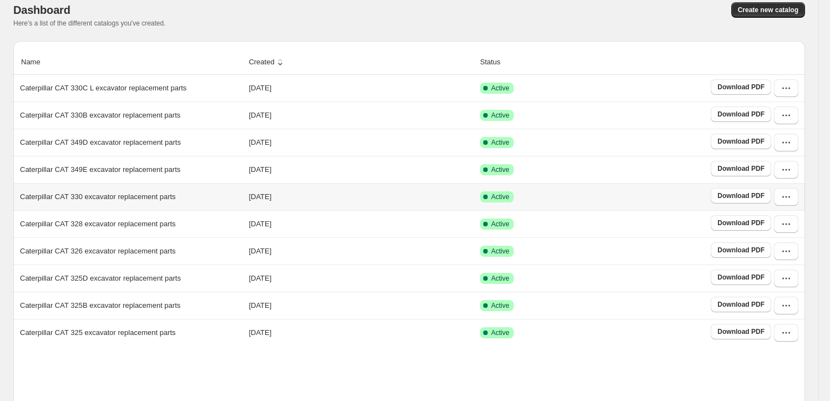
drag, startPoint x: 341, startPoint y: 198, endPoint x: 393, endPoint y: 198, distance: 52.7
click at [377, 198] on td "[DATE]" at bounding box center [360, 196] width 231 height 27
click at [789, 194] on icon "button" at bounding box center [786, 196] width 11 height 11
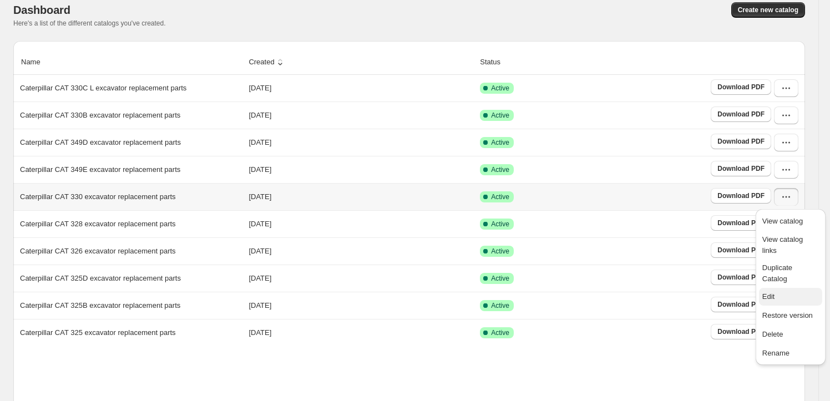
click at [790, 291] on span "Edit" at bounding box center [791, 296] width 57 height 11
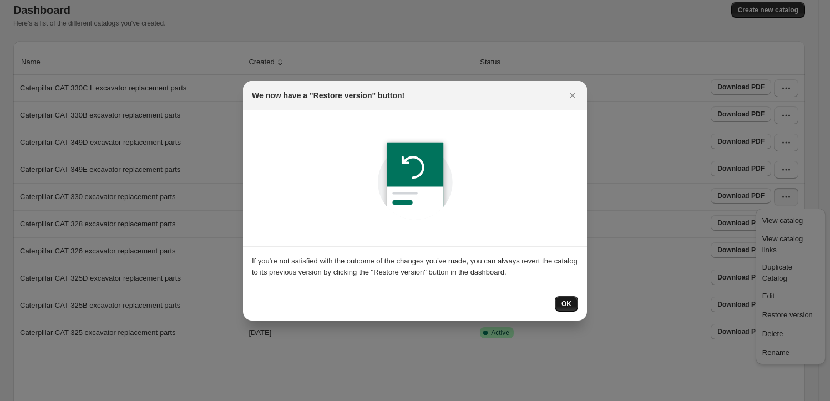
click at [566, 304] on span "OK" at bounding box center [567, 304] width 10 height 9
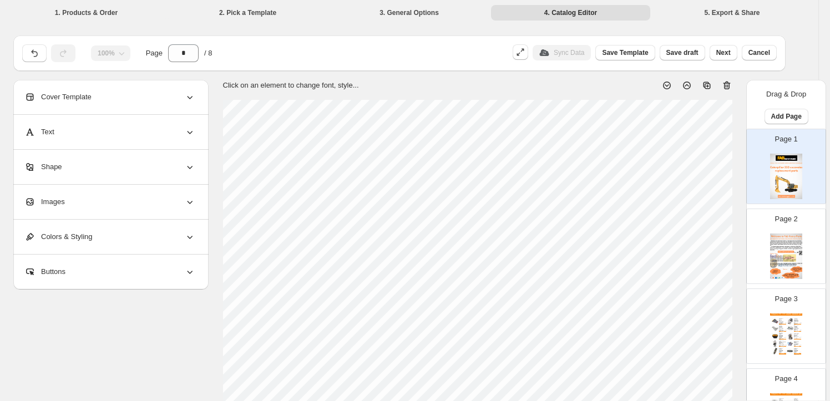
click at [146, 214] on div "Images" at bounding box center [109, 202] width 171 height 34
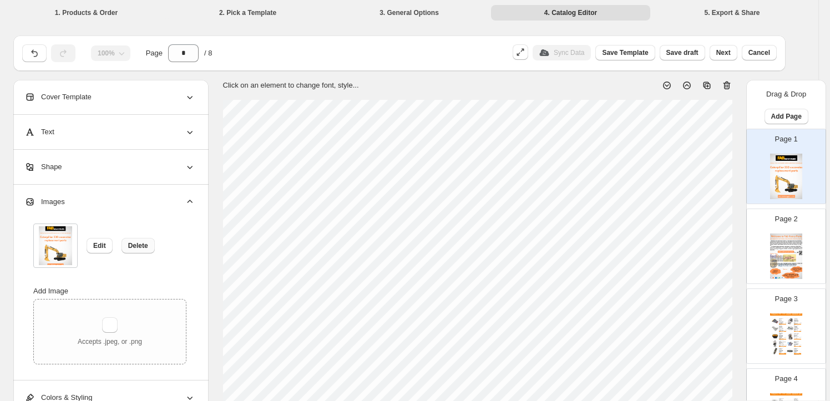
click at [133, 245] on span "Delete" at bounding box center [138, 245] width 20 height 9
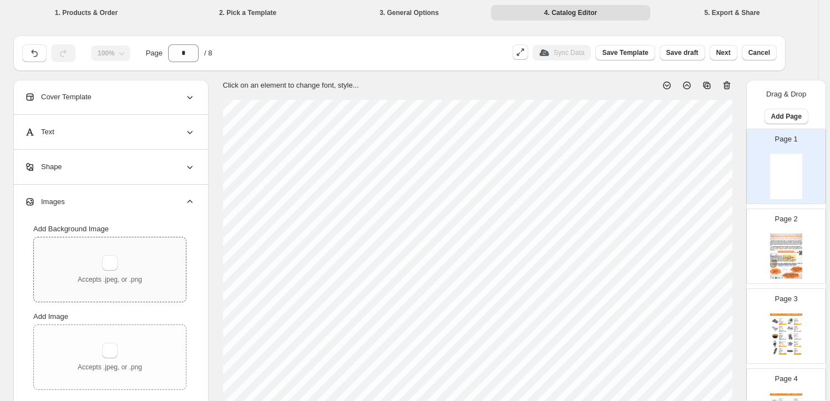
click at [127, 264] on div "Accepts .jpeg, or .png" at bounding box center [110, 269] width 64 height 29
type input "**********"
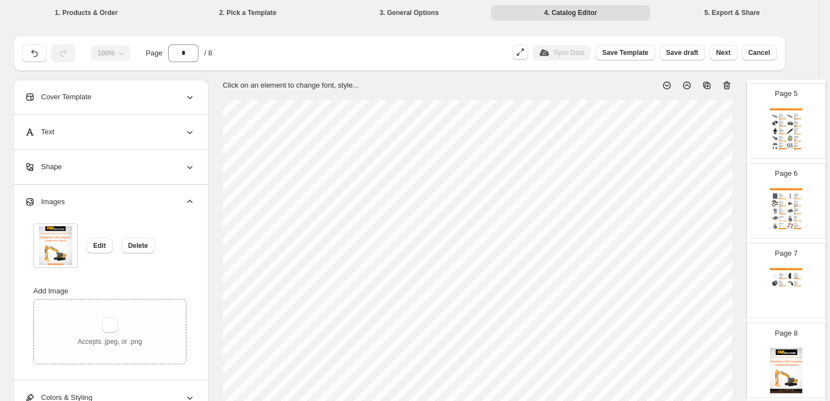
scroll to position [391, 0]
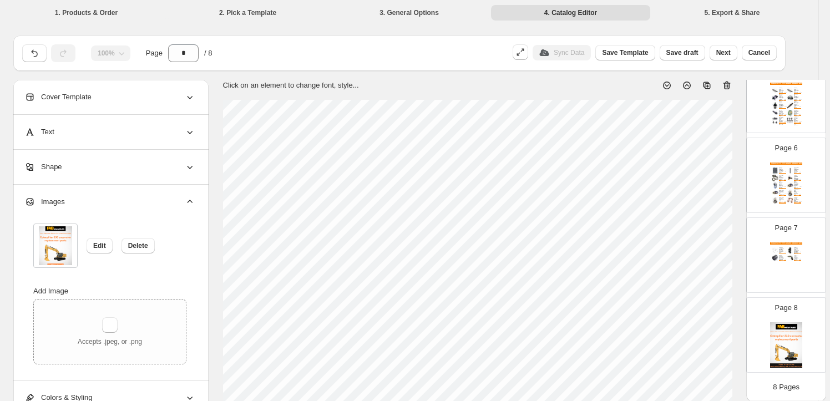
click at [790, 313] on div "Page 8" at bounding box center [782, 331] width 70 height 74
type input "*"
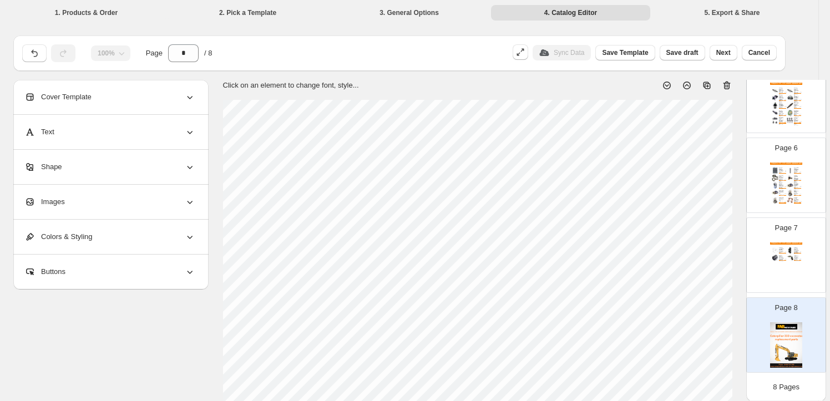
click at [154, 199] on div "Images" at bounding box center [109, 202] width 171 height 34
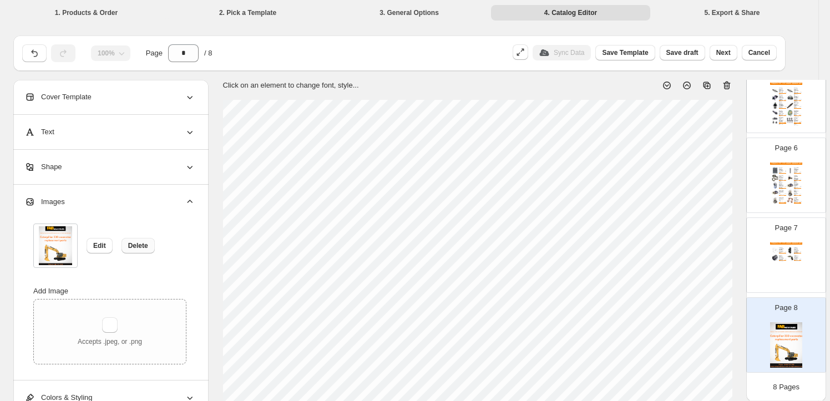
click at [151, 245] on button "Delete" at bounding box center [138, 246] width 33 height 16
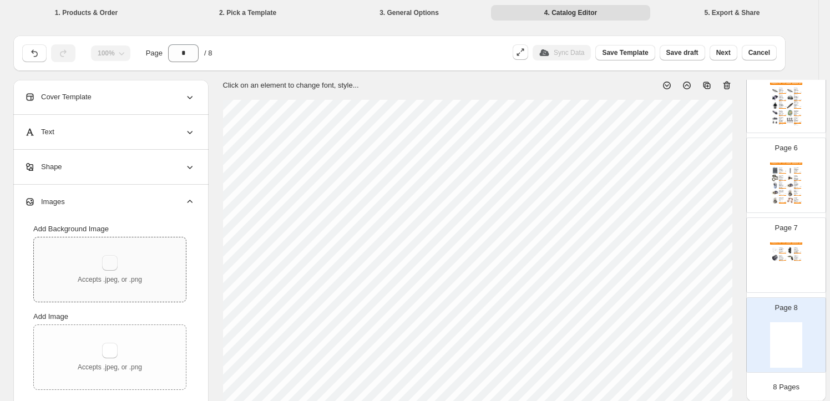
click at [112, 255] on button "button" at bounding box center [110, 263] width 16 height 16
type input "**********"
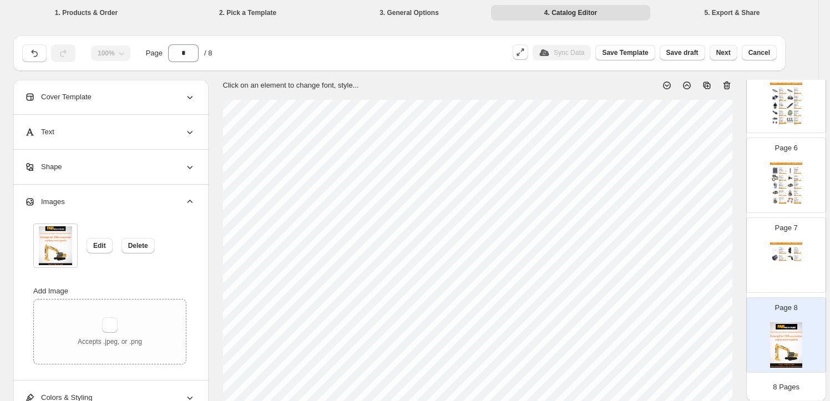
click at [728, 57] on span "Next" at bounding box center [723, 52] width 14 height 9
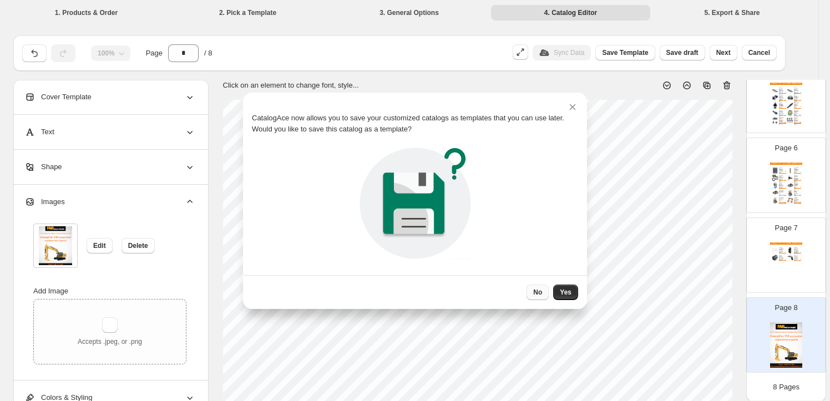
click at [542, 285] on button "No" at bounding box center [538, 293] width 22 height 16
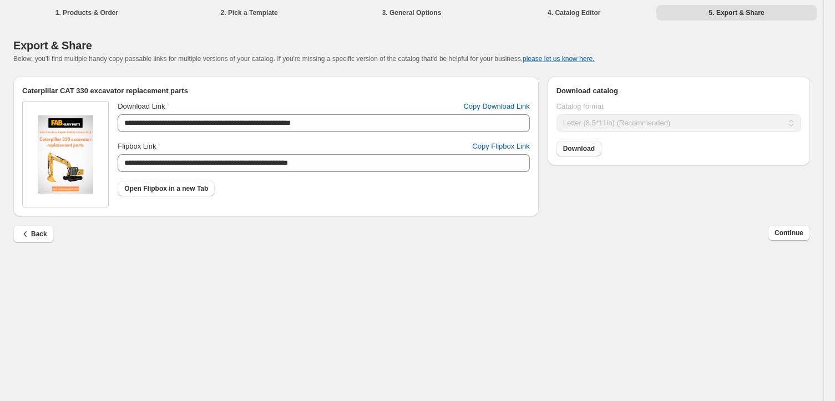
click at [579, 148] on span "Download" at bounding box center [579, 148] width 32 height 9
click at [793, 238] on span "Continue" at bounding box center [789, 233] width 29 height 9
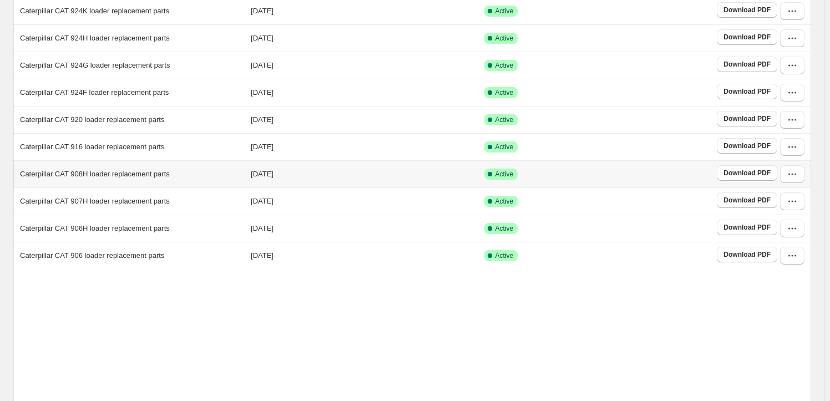
scroll to position [206, 0]
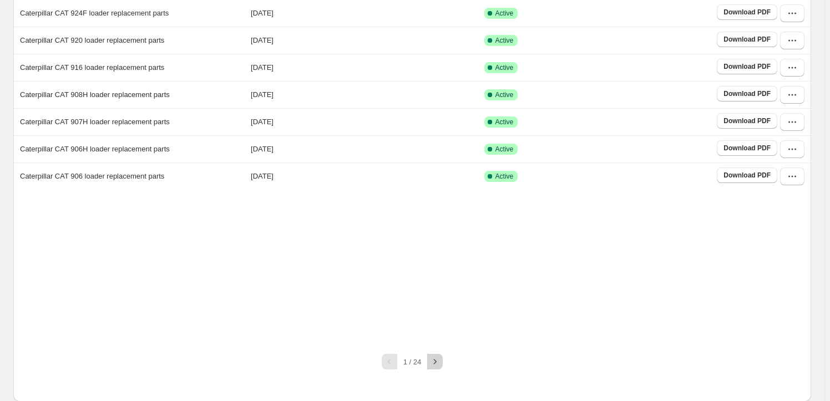
click at [443, 363] on button "button" at bounding box center [435, 362] width 16 height 16
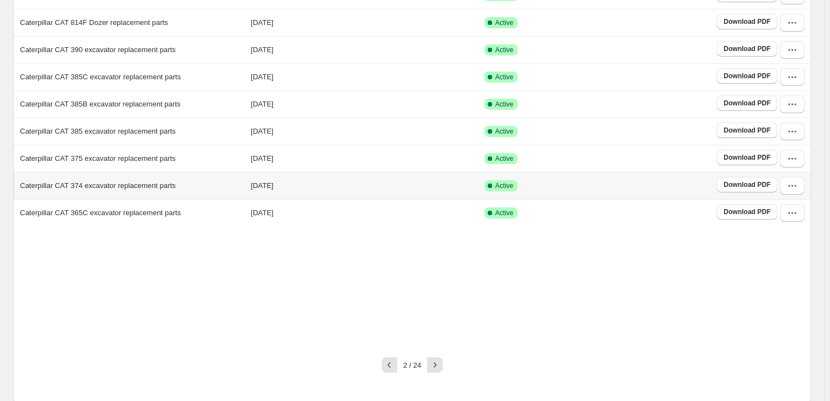
scroll to position [173, 0]
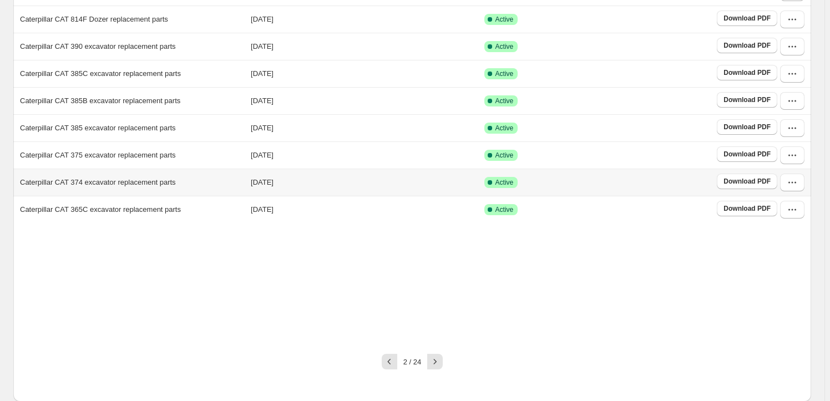
click at [443, 363] on button "button" at bounding box center [435, 362] width 16 height 16
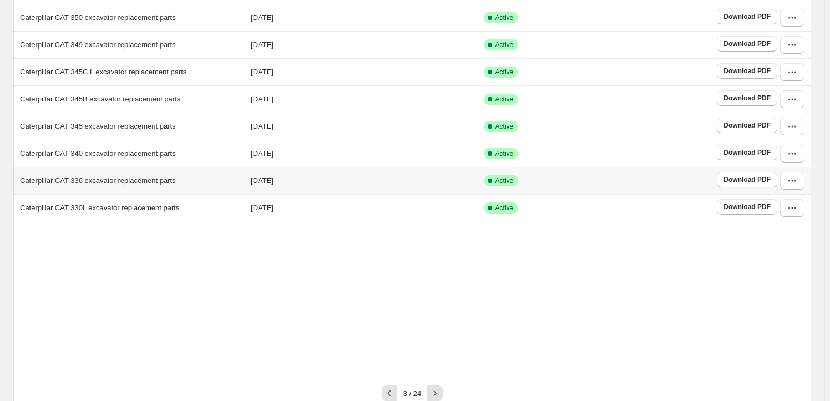
scroll to position [206, 0]
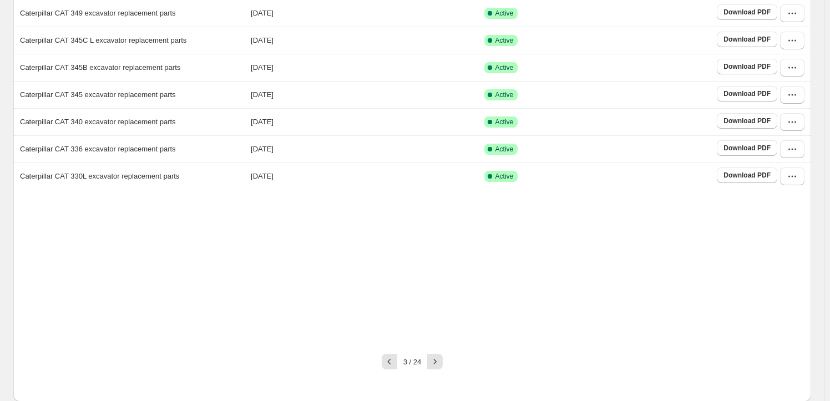
click at [443, 359] on button "button" at bounding box center [435, 362] width 16 height 16
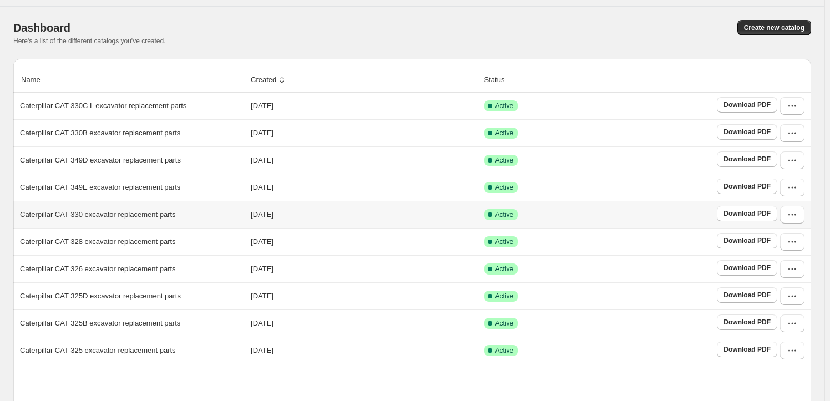
scroll to position [50, 0]
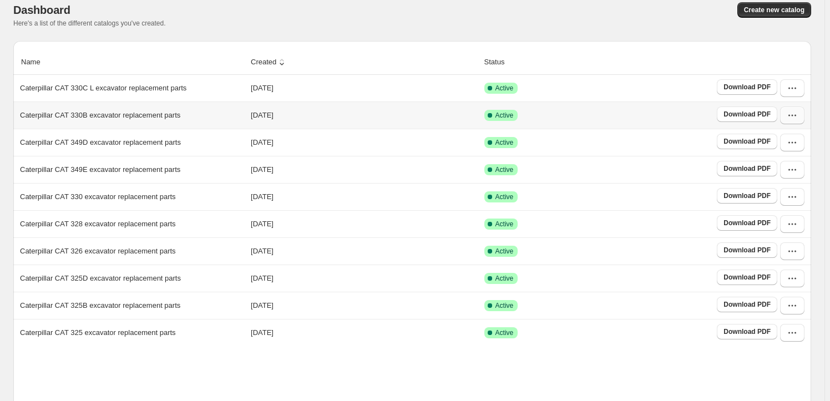
click at [793, 115] on icon "button" at bounding box center [792, 115] width 11 height 11
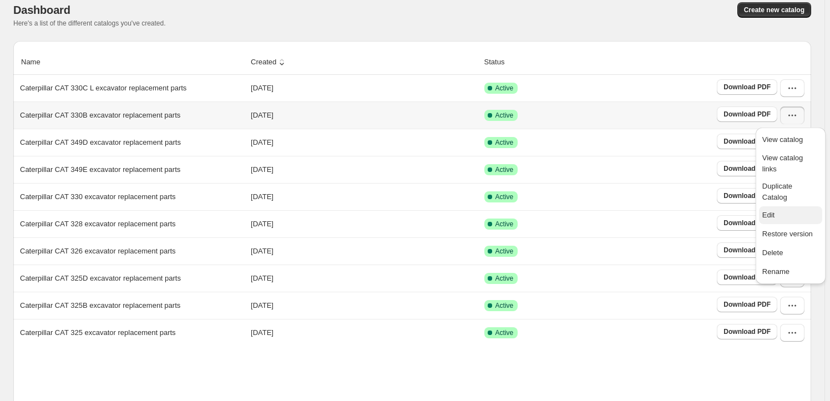
click at [788, 210] on span "Edit" at bounding box center [791, 215] width 57 height 11
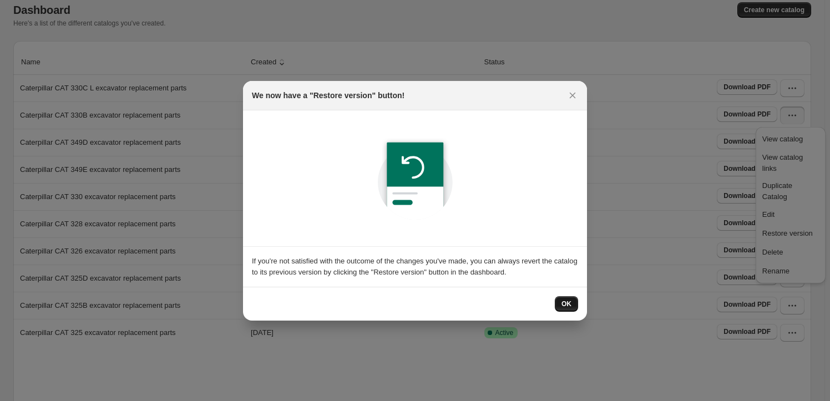
click at [568, 300] on span "OK" at bounding box center [567, 304] width 10 height 9
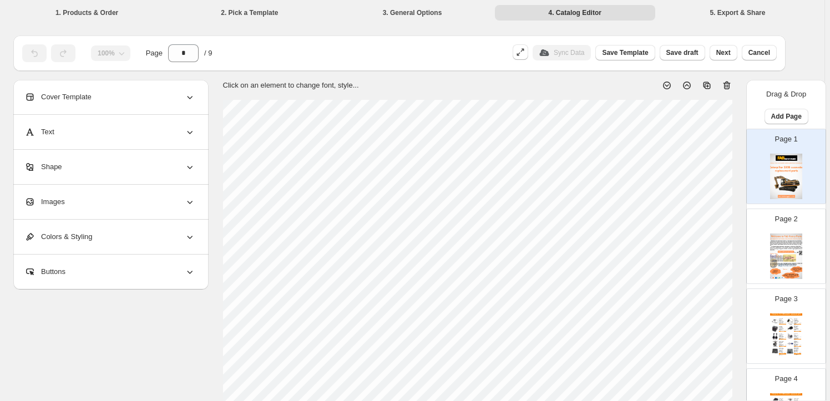
click at [119, 208] on div "Images" at bounding box center [109, 202] width 171 height 34
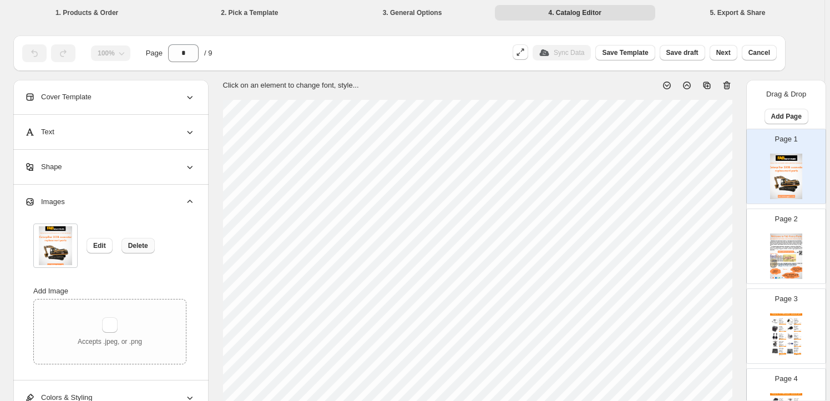
click at [131, 243] on span "Delete" at bounding box center [138, 245] width 20 height 9
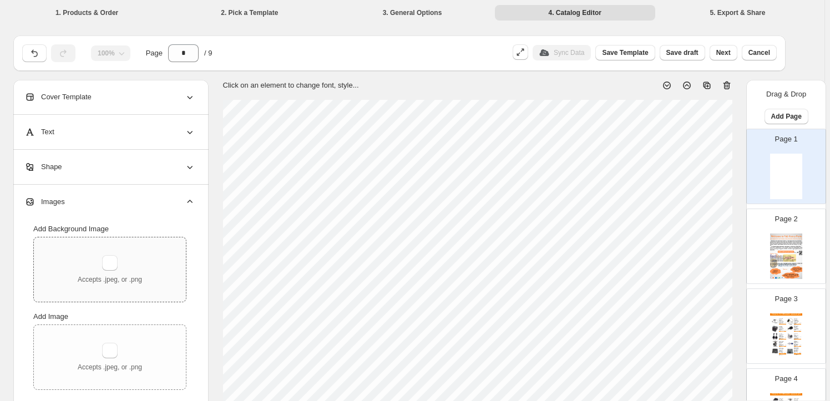
click at [125, 259] on div "Accepts .jpeg, or .png" at bounding box center [110, 269] width 64 height 29
type input "**********"
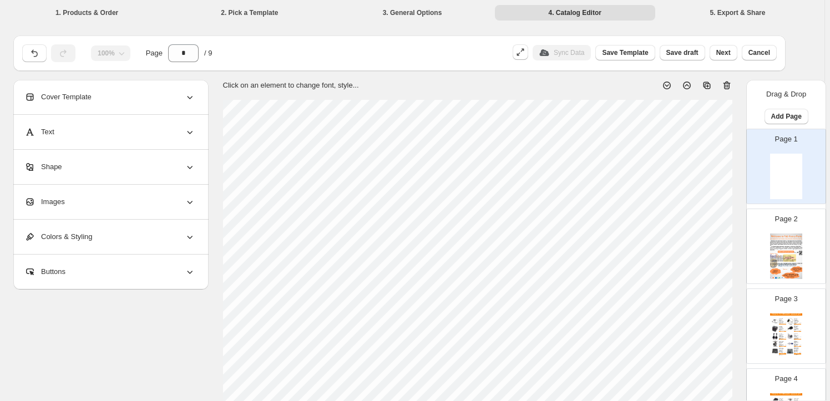
click at [119, 212] on div "Images" at bounding box center [109, 202] width 171 height 34
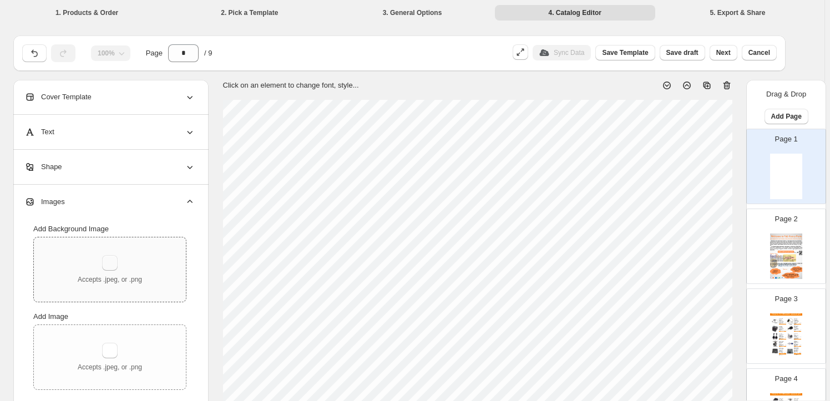
click at [113, 268] on button "button" at bounding box center [110, 263] width 16 height 16
type input "**********"
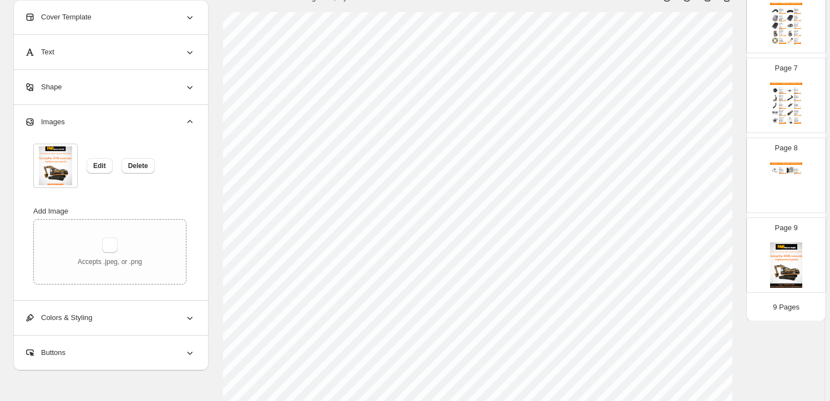
scroll to position [151, 0]
click at [779, 264] on img at bounding box center [786, 266] width 32 height 46
type input "*"
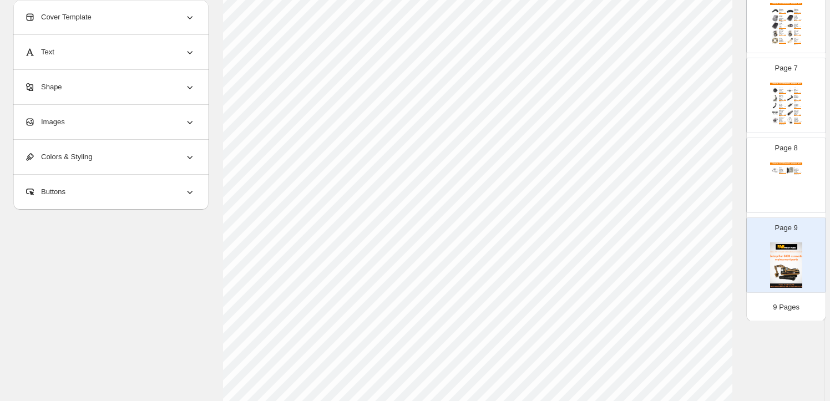
click at [130, 124] on div "Images" at bounding box center [109, 122] width 171 height 34
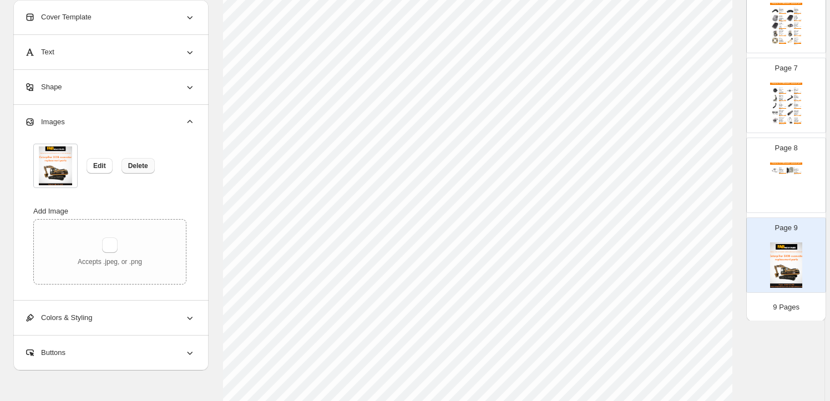
click at [135, 161] on span "Delete" at bounding box center [138, 165] width 20 height 9
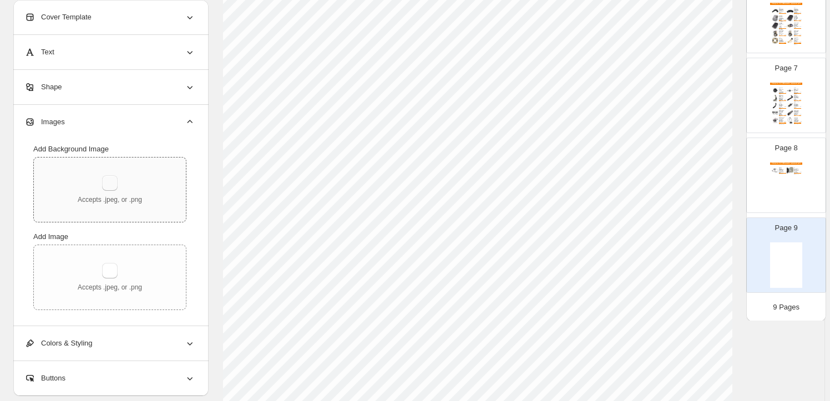
click at [110, 186] on button "button" at bounding box center [110, 183] width 16 height 16
type input "**********"
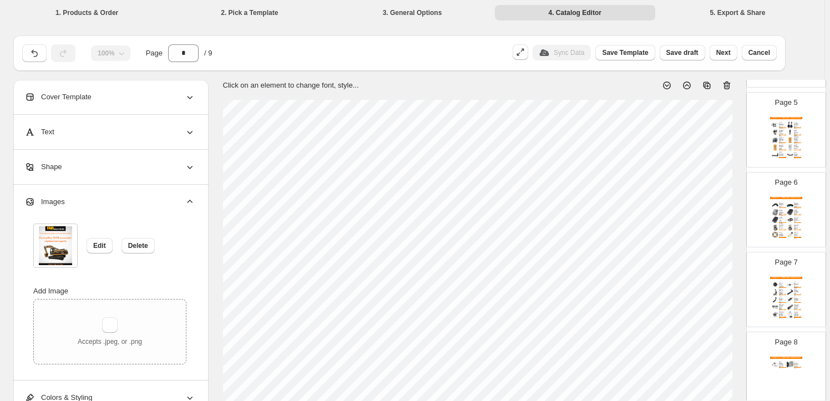
scroll to position [218, 0]
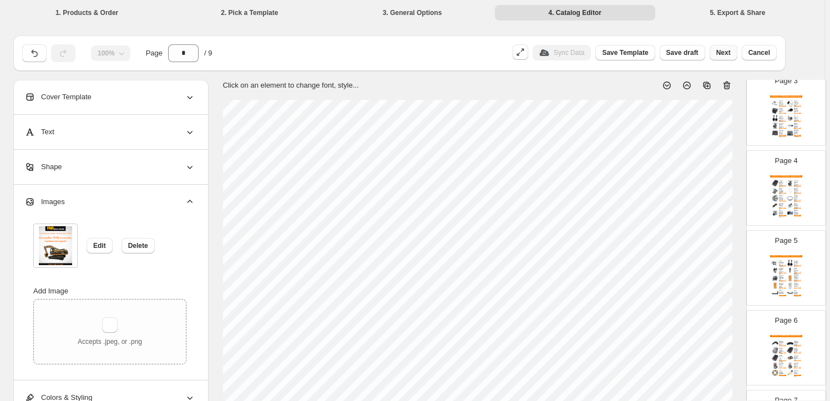
click at [731, 51] on span "Next" at bounding box center [723, 52] width 14 height 9
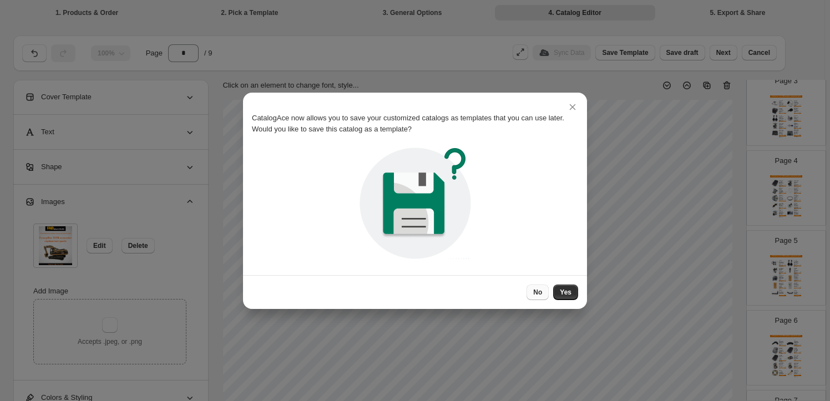
click at [536, 293] on span "No" at bounding box center [537, 292] width 9 height 9
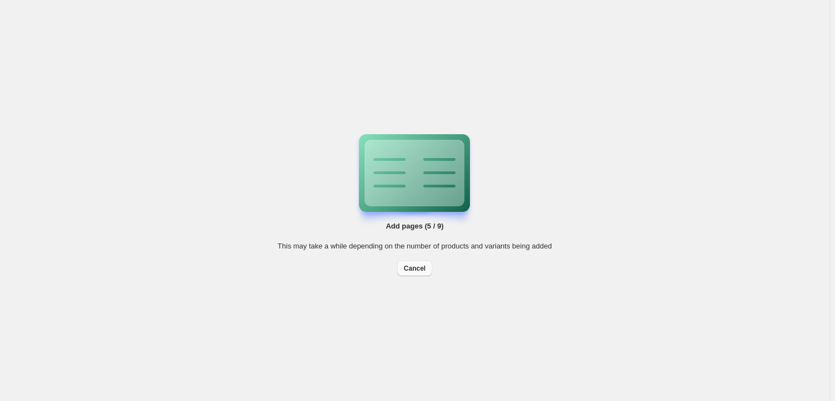
click at [407, 271] on span "Cancel" at bounding box center [415, 268] width 22 height 9
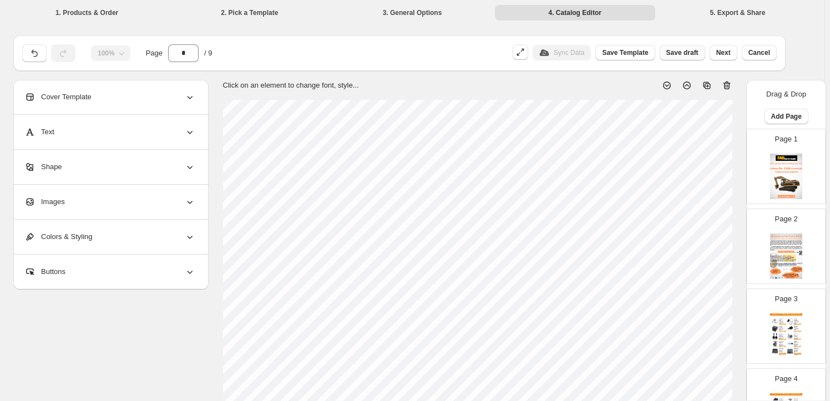
click at [688, 56] on span "Save draft" at bounding box center [683, 52] width 32 height 9
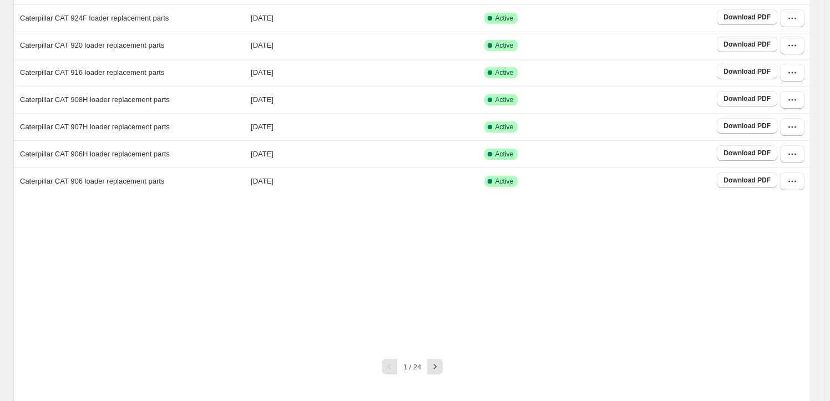
scroll to position [206, 0]
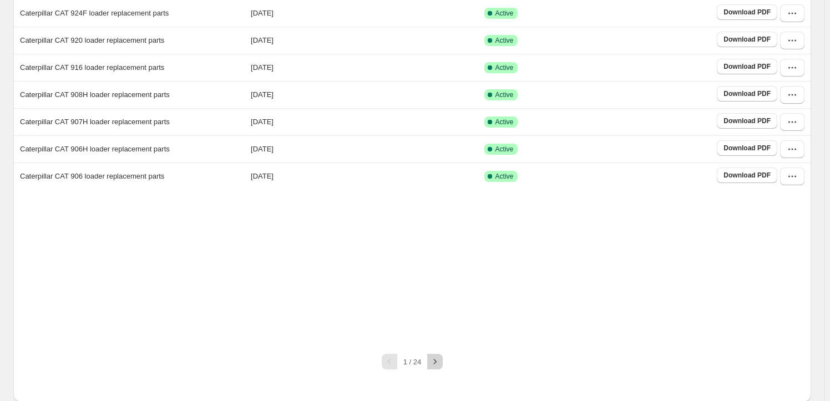
click at [441, 357] on icon "button" at bounding box center [435, 361] width 11 height 11
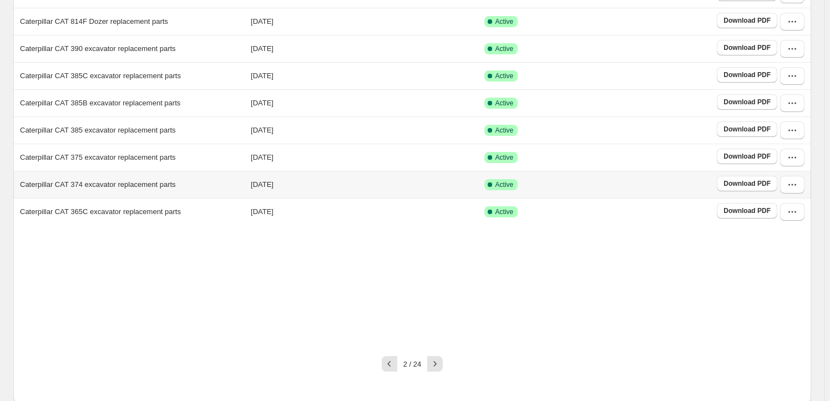
scroll to position [173, 0]
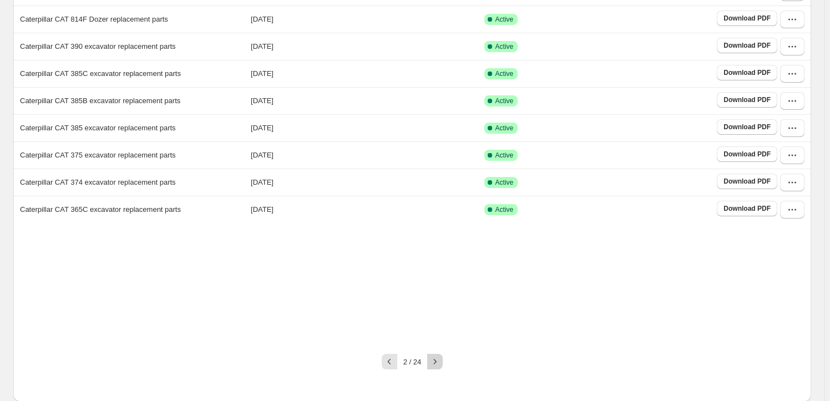
click at [438, 365] on icon "button" at bounding box center [435, 361] width 11 height 11
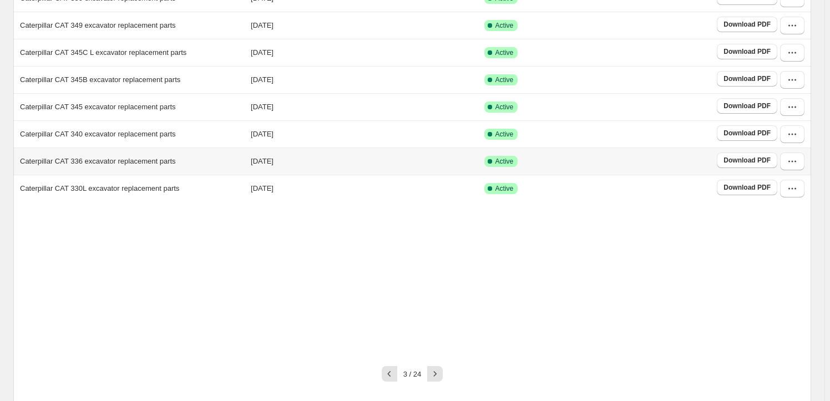
scroll to position [206, 0]
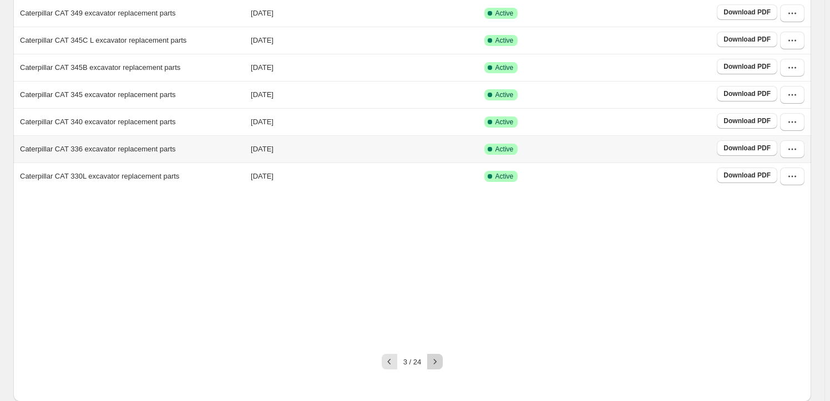
click at [436, 356] on icon "button" at bounding box center [435, 361] width 11 height 11
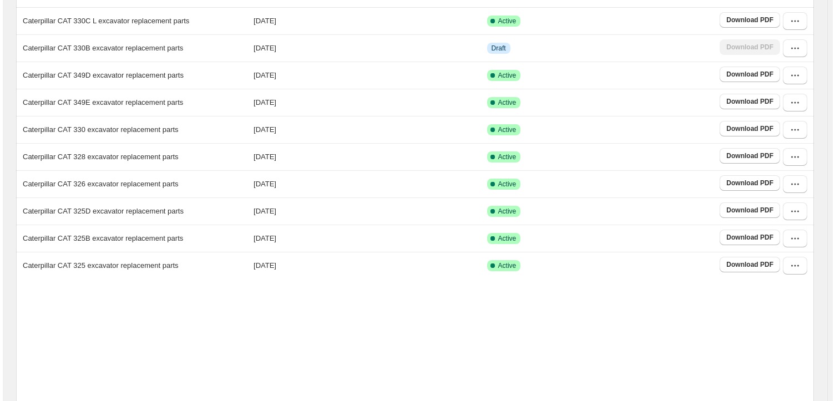
scroll to position [0, 0]
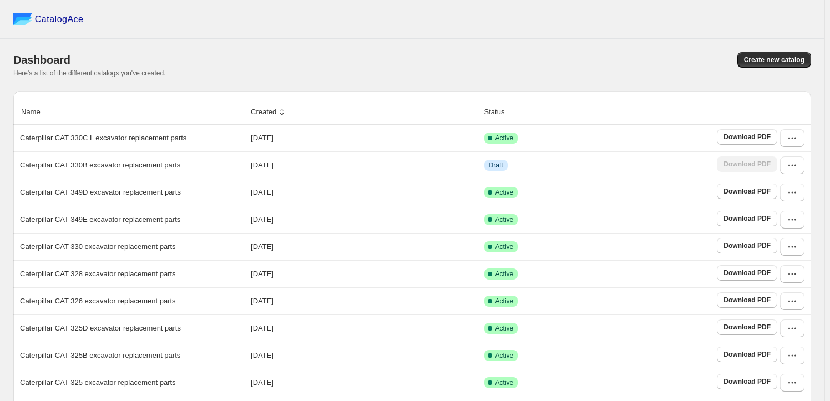
click at [383, 56] on div "Dashboard" at bounding box center [206, 60] width 386 height 16
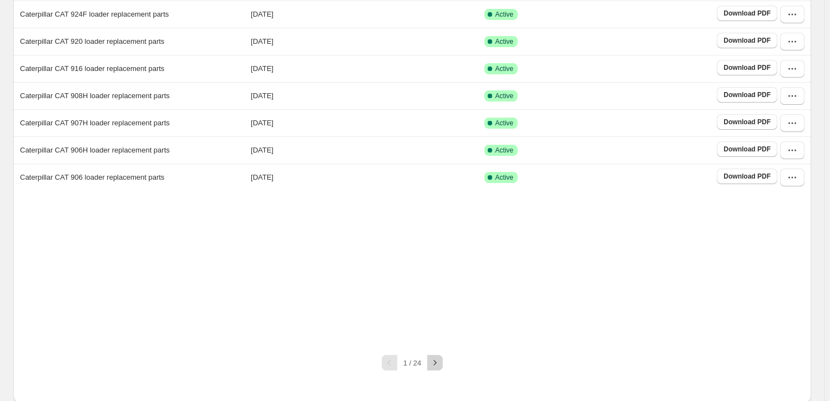
scroll to position [206, 0]
click at [441, 360] on icon "button" at bounding box center [435, 361] width 11 height 11
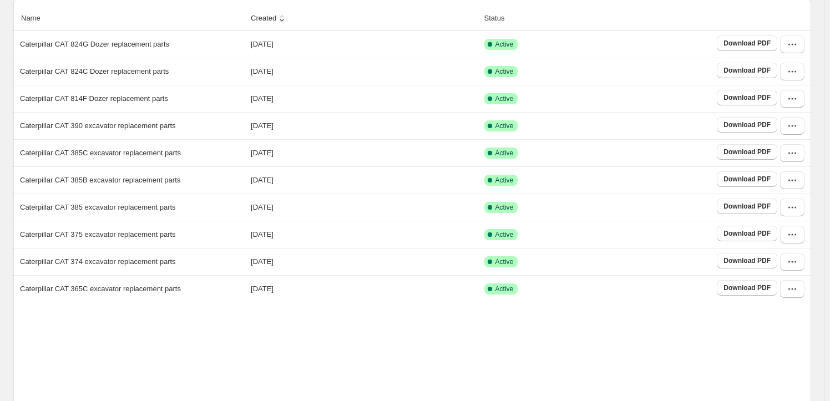
scroll to position [173, 0]
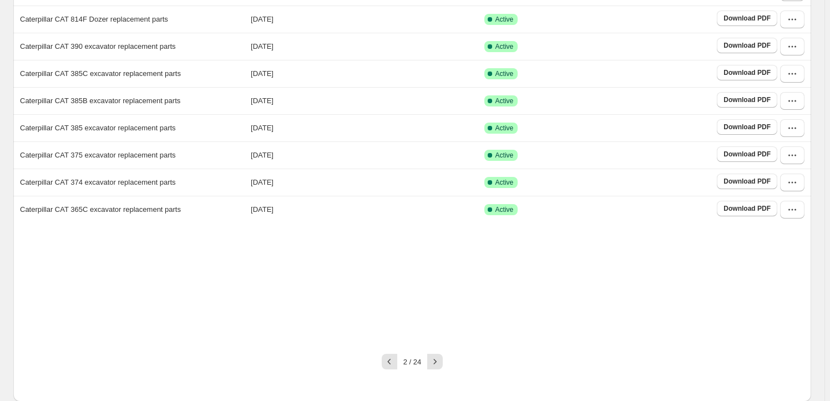
click at [443, 360] on button "button" at bounding box center [435, 362] width 16 height 16
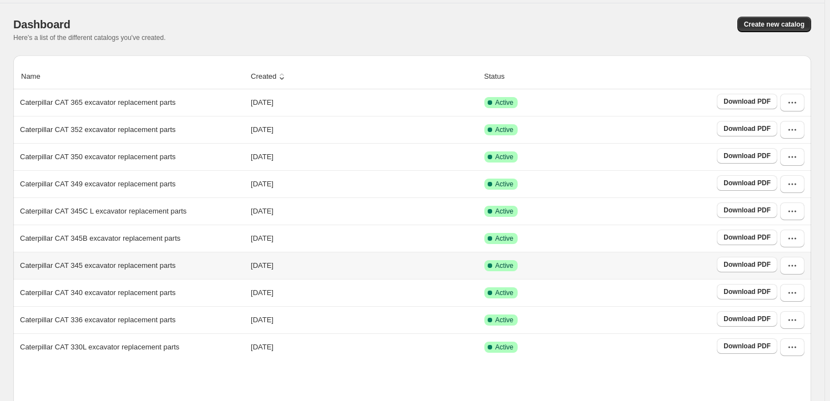
scroll to position [206, 0]
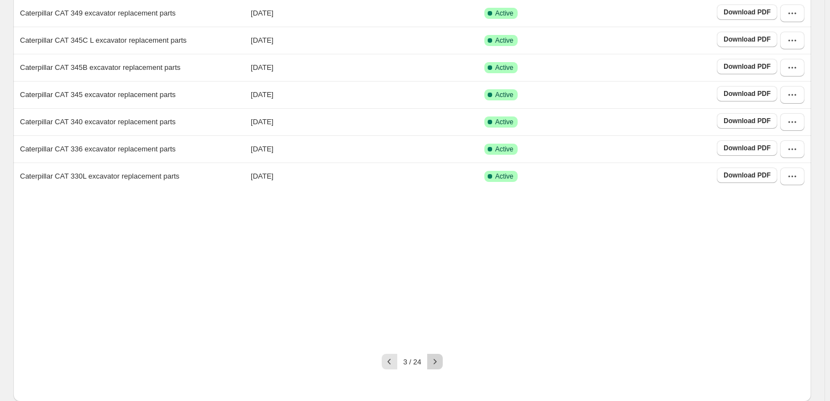
click at [433, 360] on icon "button" at bounding box center [435, 361] width 11 height 11
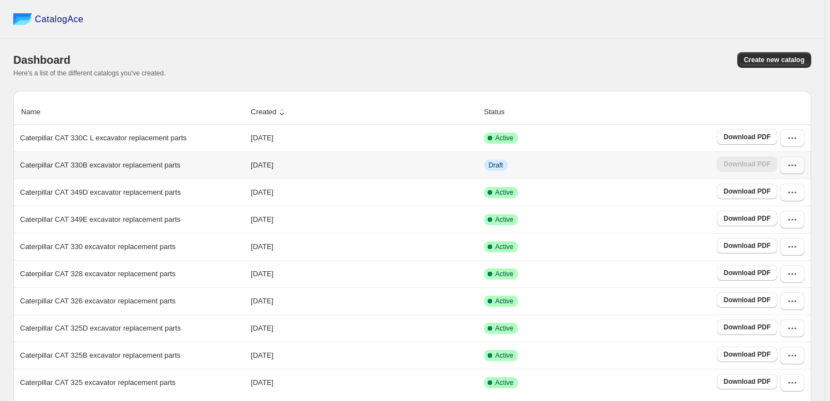
click at [805, 166] on button "button" at bounding box center [792, 166] width 24 height 18
drag, startPoint x: 796, startPoint y: 256, endPoint x: 793, endPoint y: 246, distance: 10.0
click at [793, 246] on ul "View catalog View catalog links Duplicate Catalog Edit Restore version Delete R…" at bounding box center [790, 270] width 63 height 178
click at [786, 260] on span "Edit" at bounding box center [791, 265] width 57 height 11
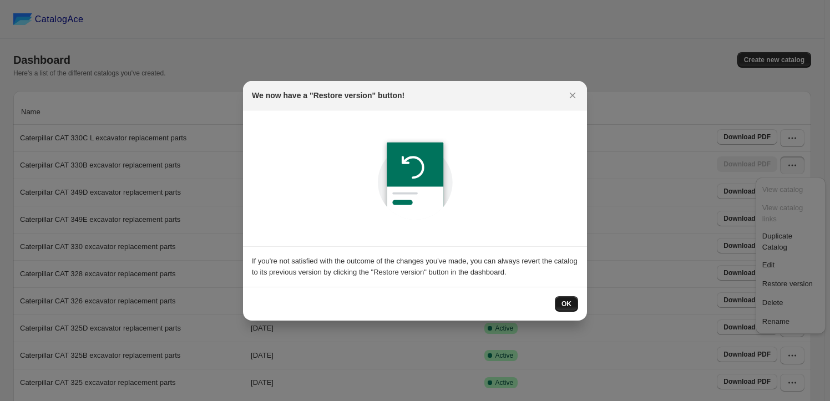
click at [572, 306] on button "OK" at bounding box center [566, 304] width 23 height 16
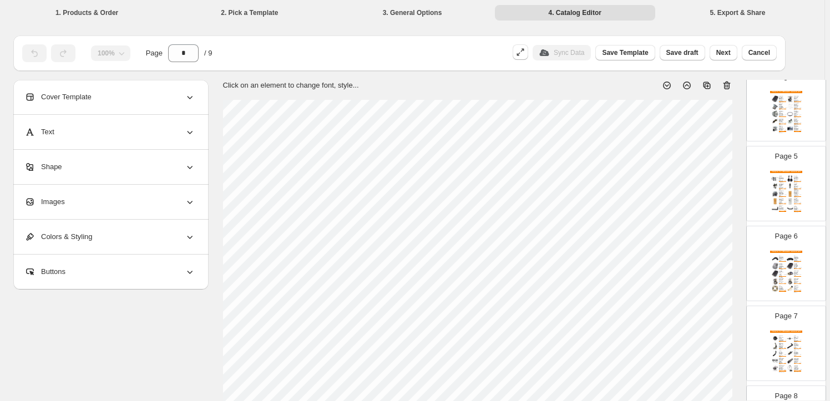
scroll to position [471, 0]
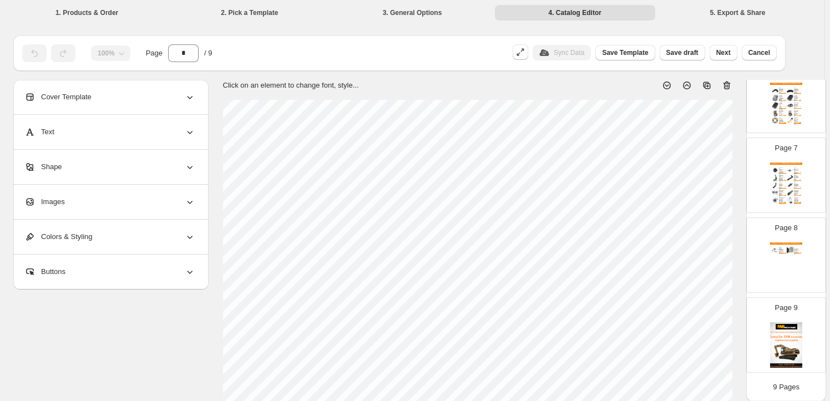
click at [786, 327] on img at bounding box center [786, 345] width 32 height 46
type input "*"
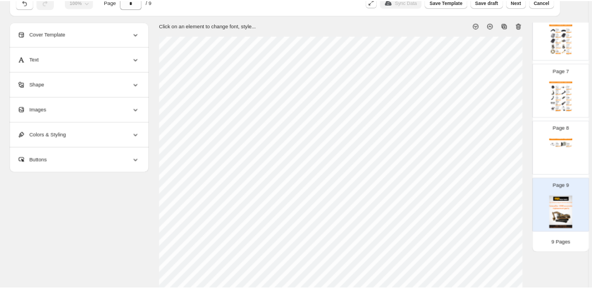
scroll to position [0, 0]
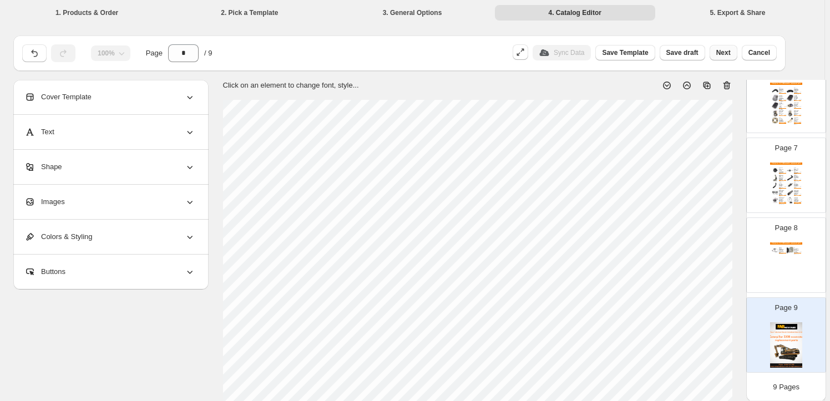
click at [730, 50] on span "Next" at bounding box center [723, 52] width 14 height 9
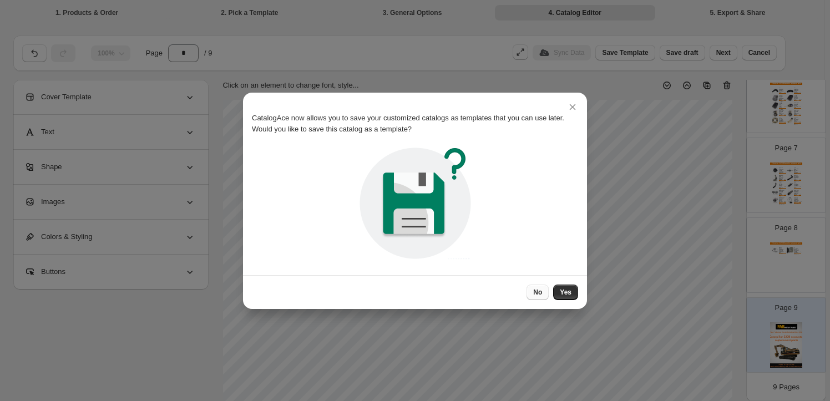
click at [544, 297] on button "No" at bounding box center [538, 293] width 22 height 16
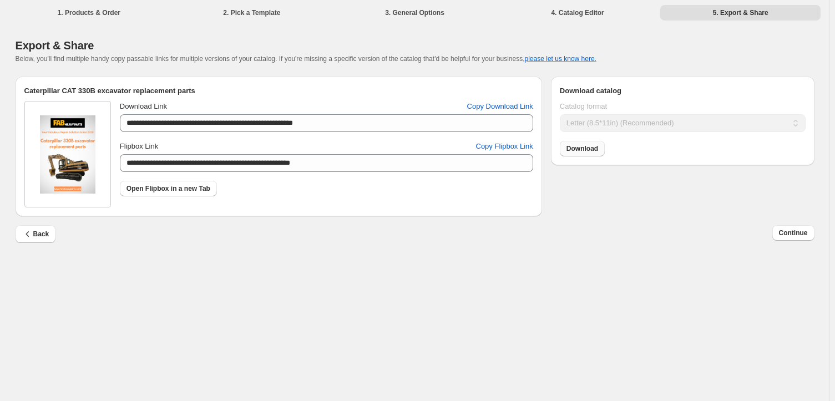
click at [598, 154] on link "Download" at bounding box center [582, 149] width 45 height 16
click at [792, 231] on span "Continue" at bounding box center [793, 233] width 29 height 9
